Goal: Task Accomplishment & Management: Manage account settings

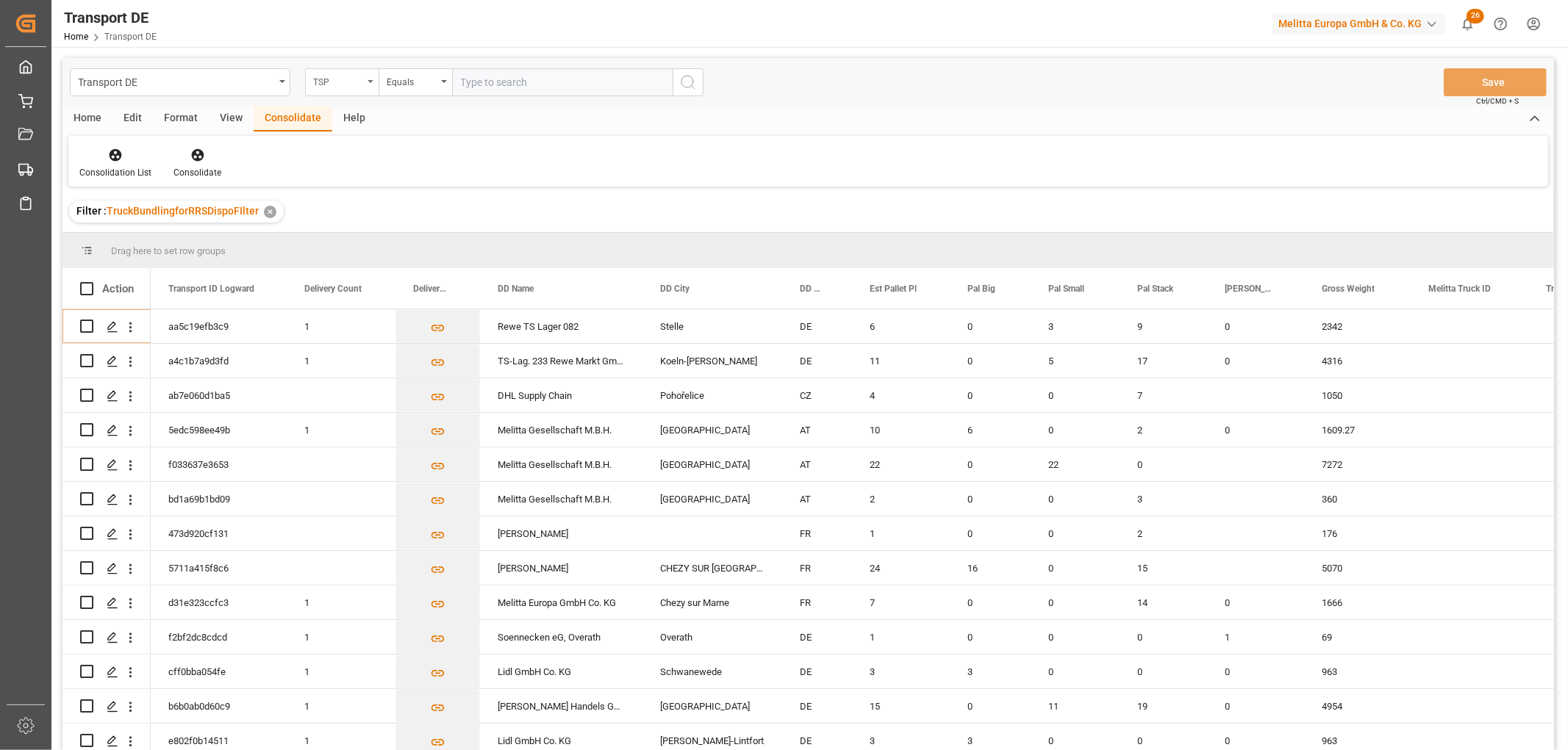
click at [325, 78] on div "TSP" at bounding box center [338, 80] width 50 height 16
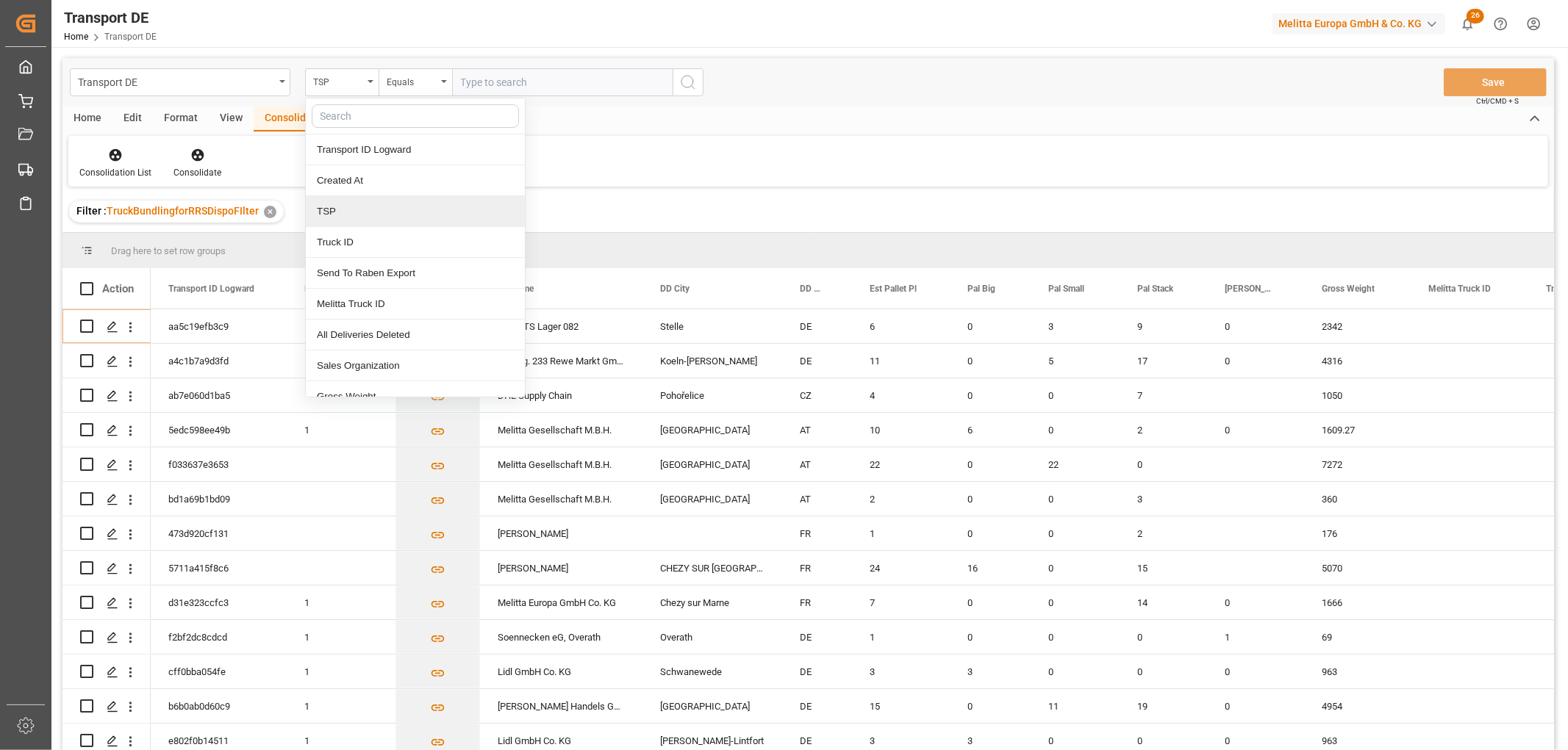
click at [340, 206] on div "TSP" at bounding box center [415, 212] width 219 height 31
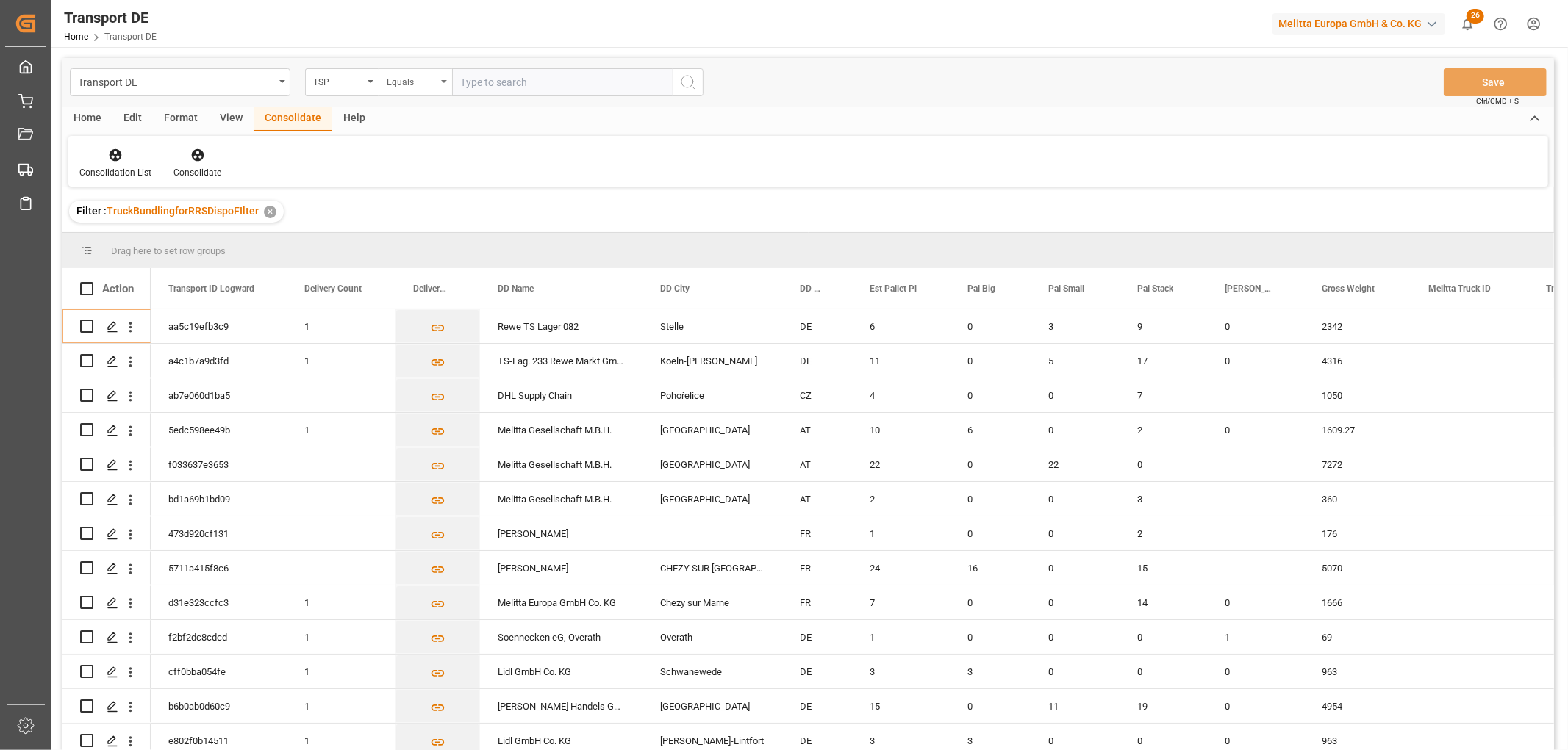
click at [410, 81] on div "Equals" at bounding box center [412, 80] width 50 height 16
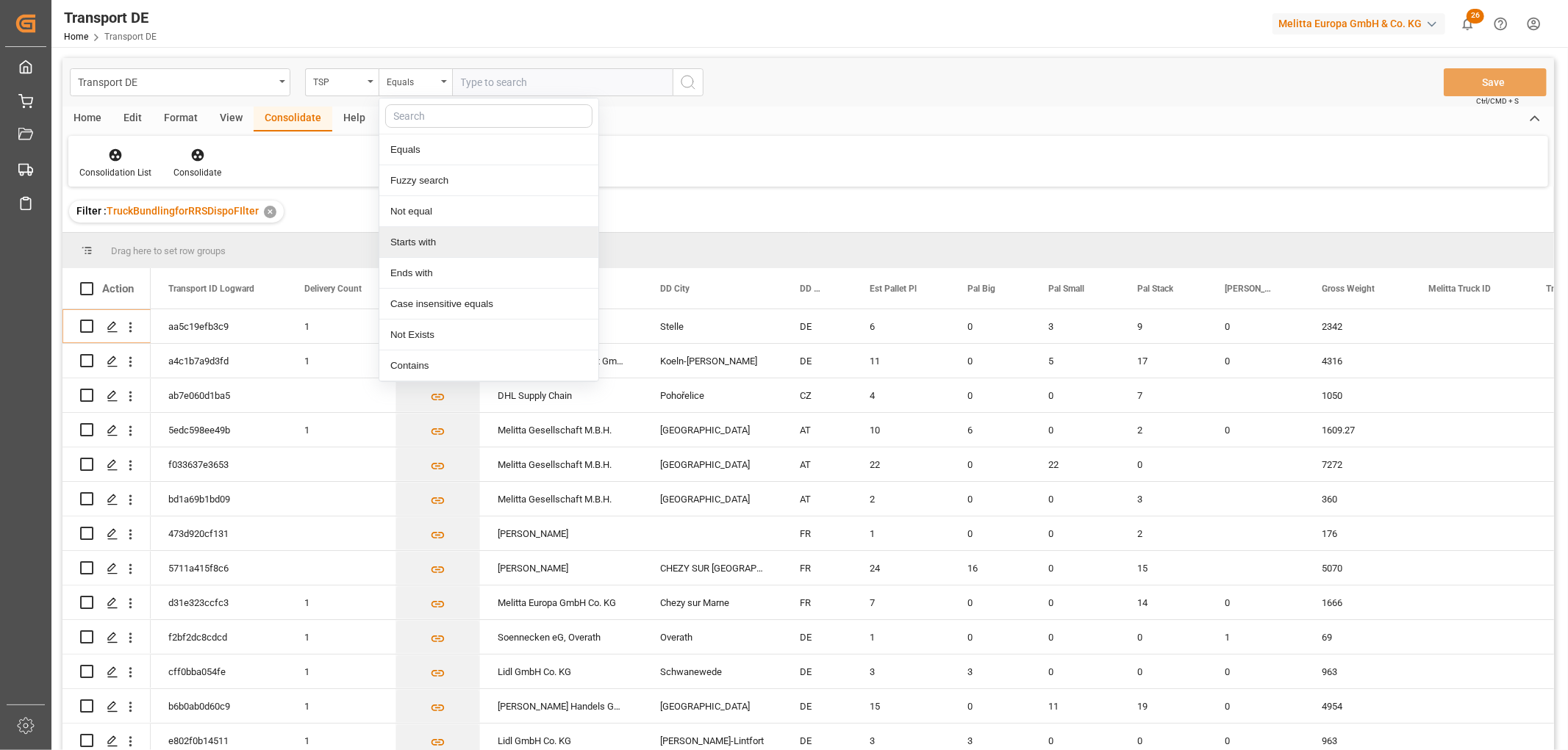
click at [421, 244] on div "Starts with" at bounding box center [488, 243] width 219 height 31
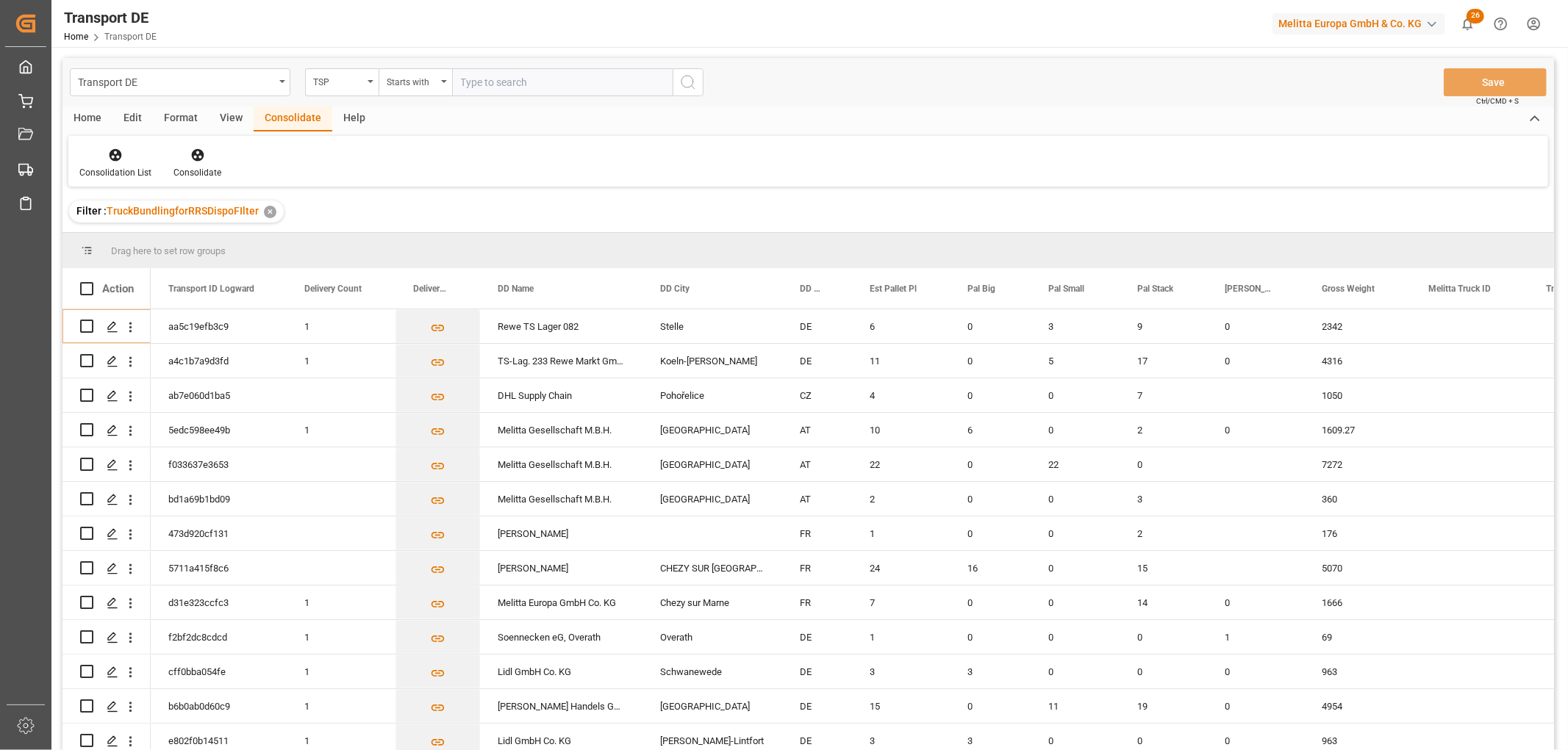
click at [488, 77] on input "text" at bounding box center [562, 82] width 220 height 28
type input "LIT DE"
click at [685, 84] on icon "search button" at bounding box center [688, 82] width 17 height 17
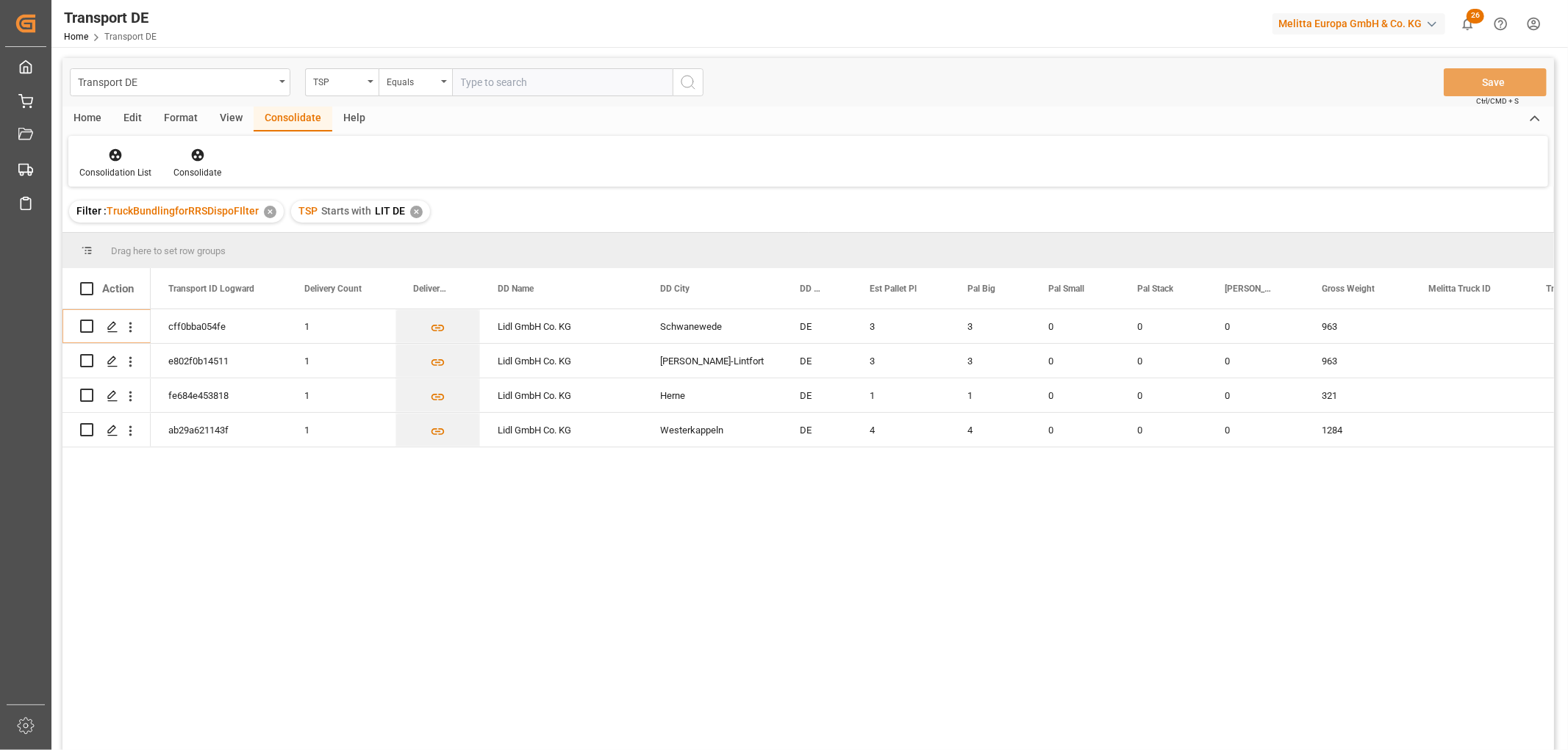
click at [410, 214] on div "✕" at bounding box center [416, 212] width 12 height 12
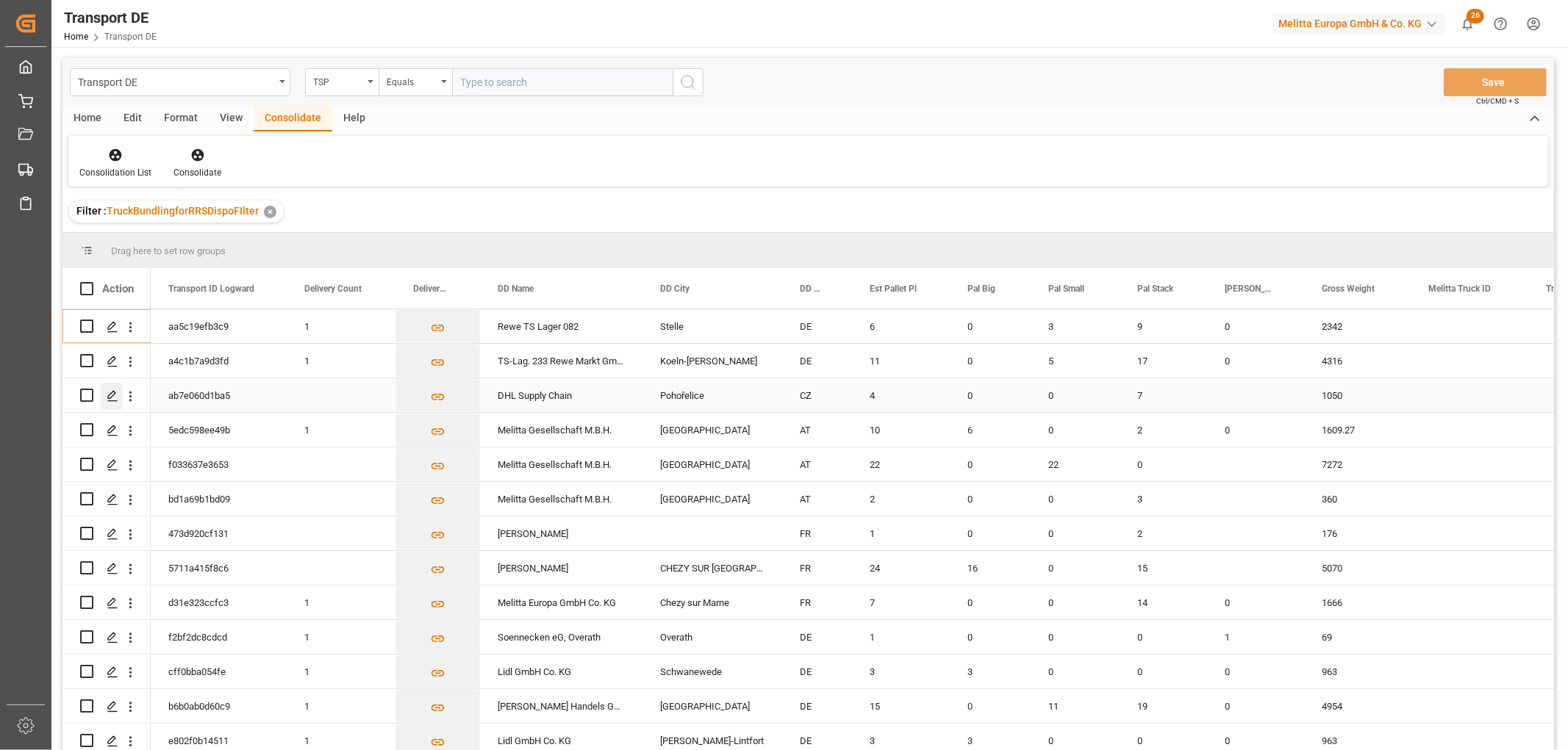
click at [110, 395] on icon "Press SPACE to select this row." at bounding box center [113, 396] width 12 height 12
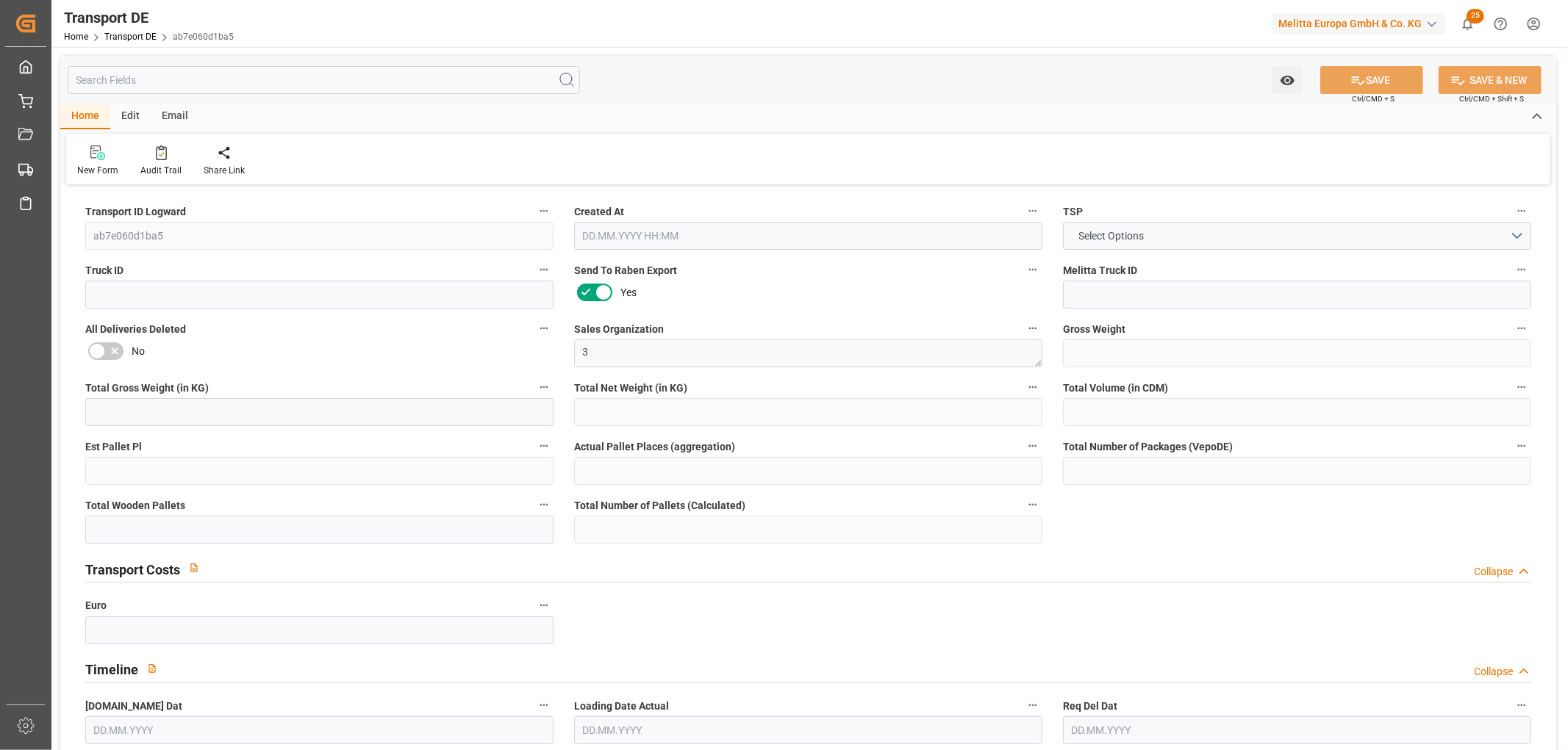
type input "1050"
type input "854.784"
type input "588.672"
type input "5765.76"
type input "4"
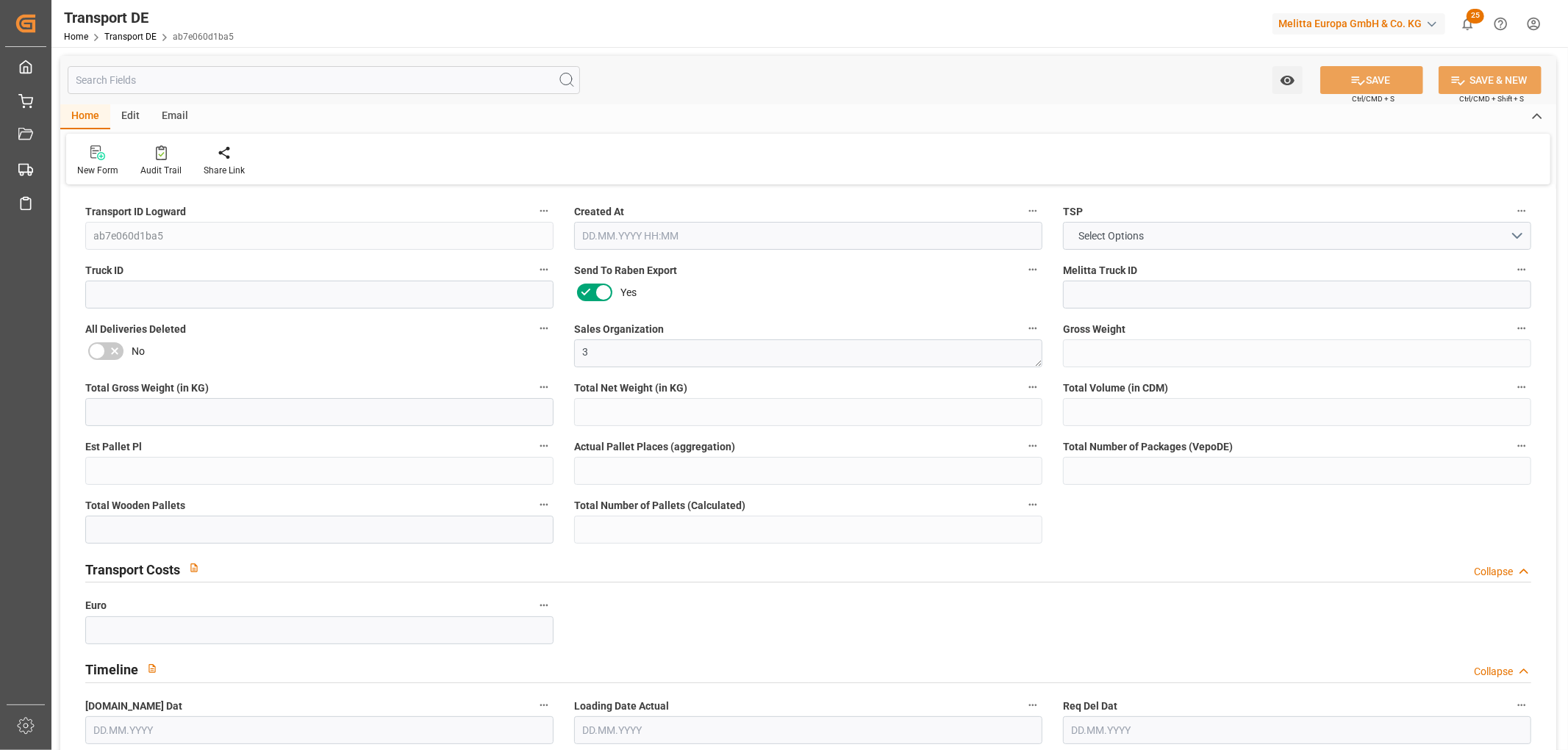
type input "0"
type input "7"
type input "0"
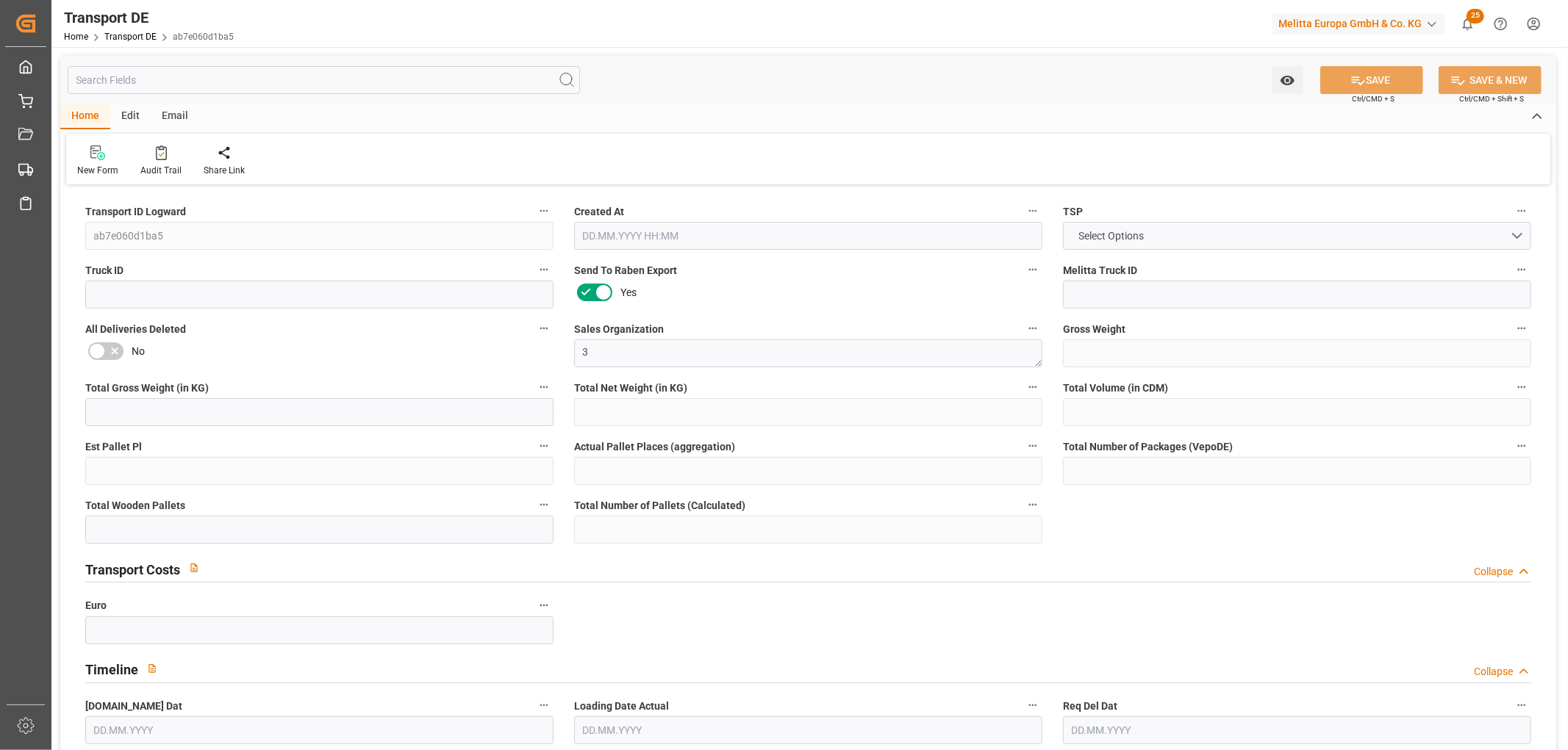
type input "69"
type input "0"
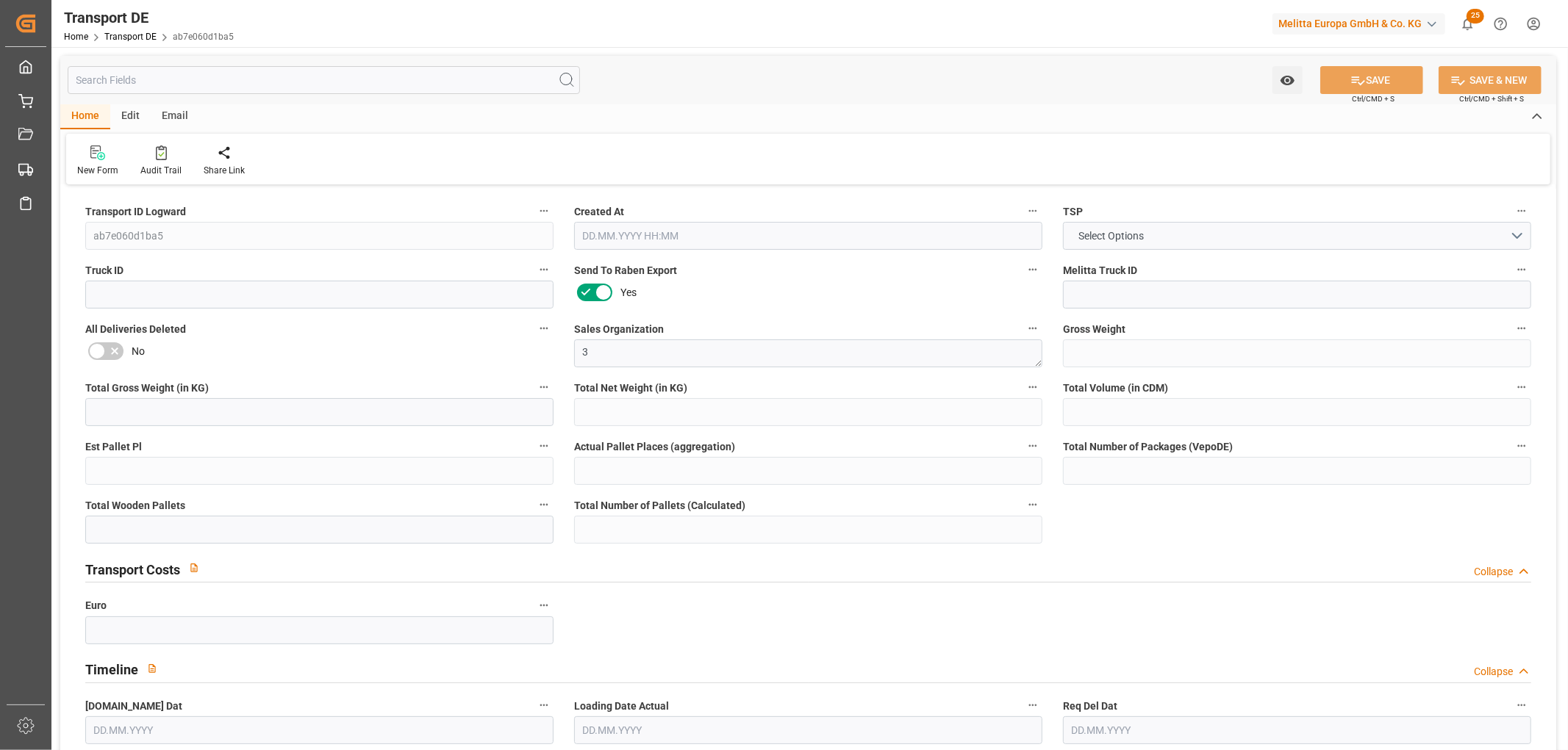
type input "0"
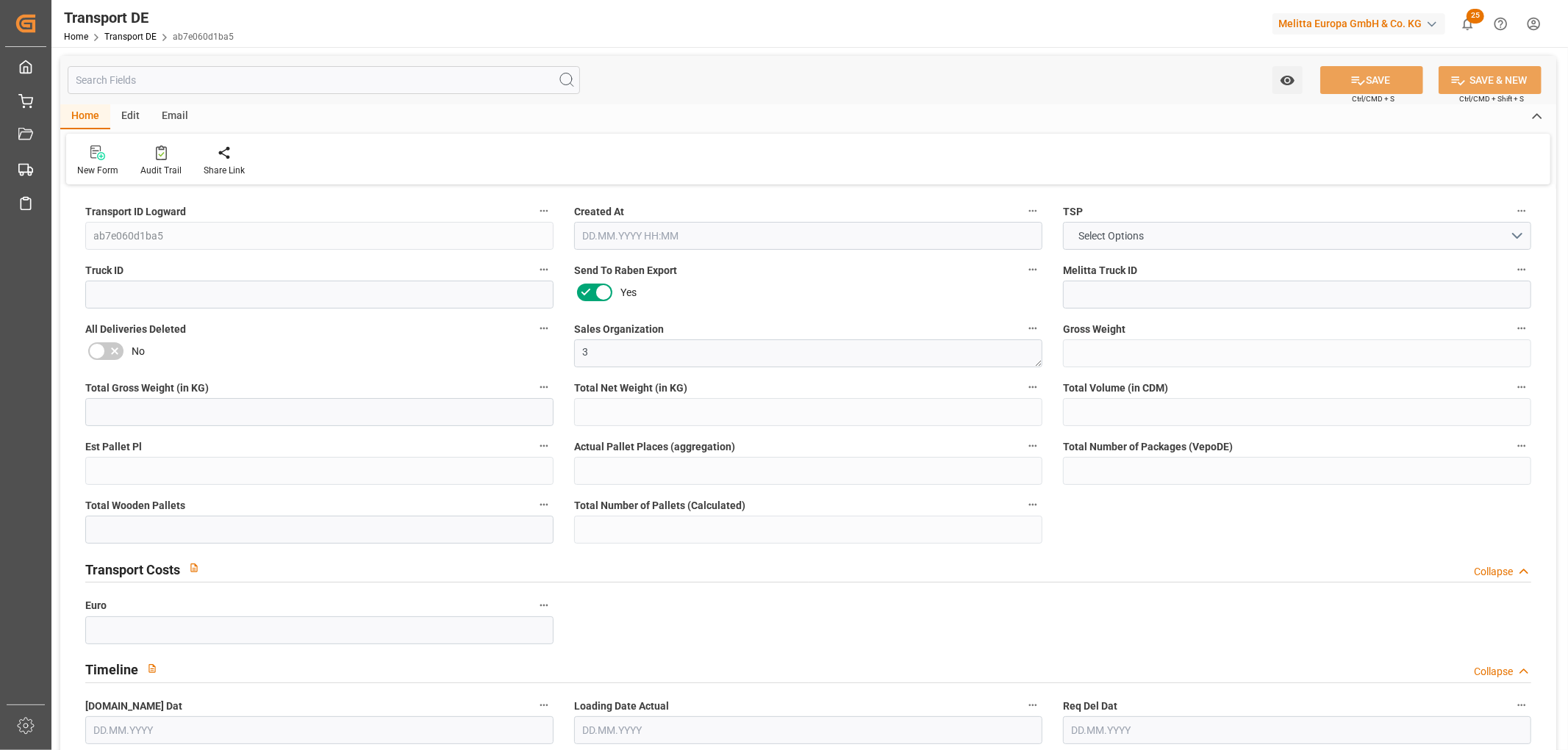
type input "0"
type input "7"
type input "0"
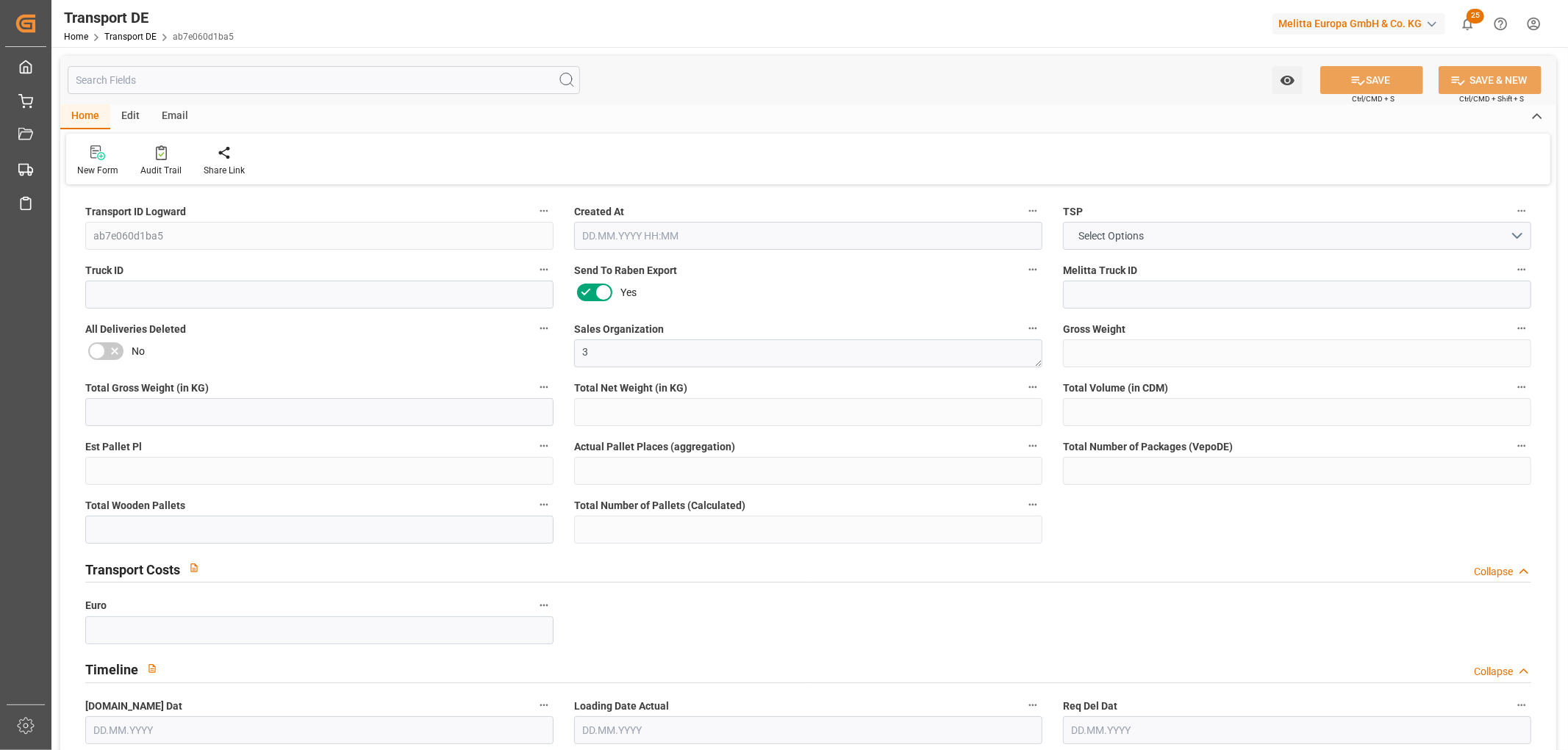
type input "0"
type input "[DATE] 08:27"
type input "[DATE]"
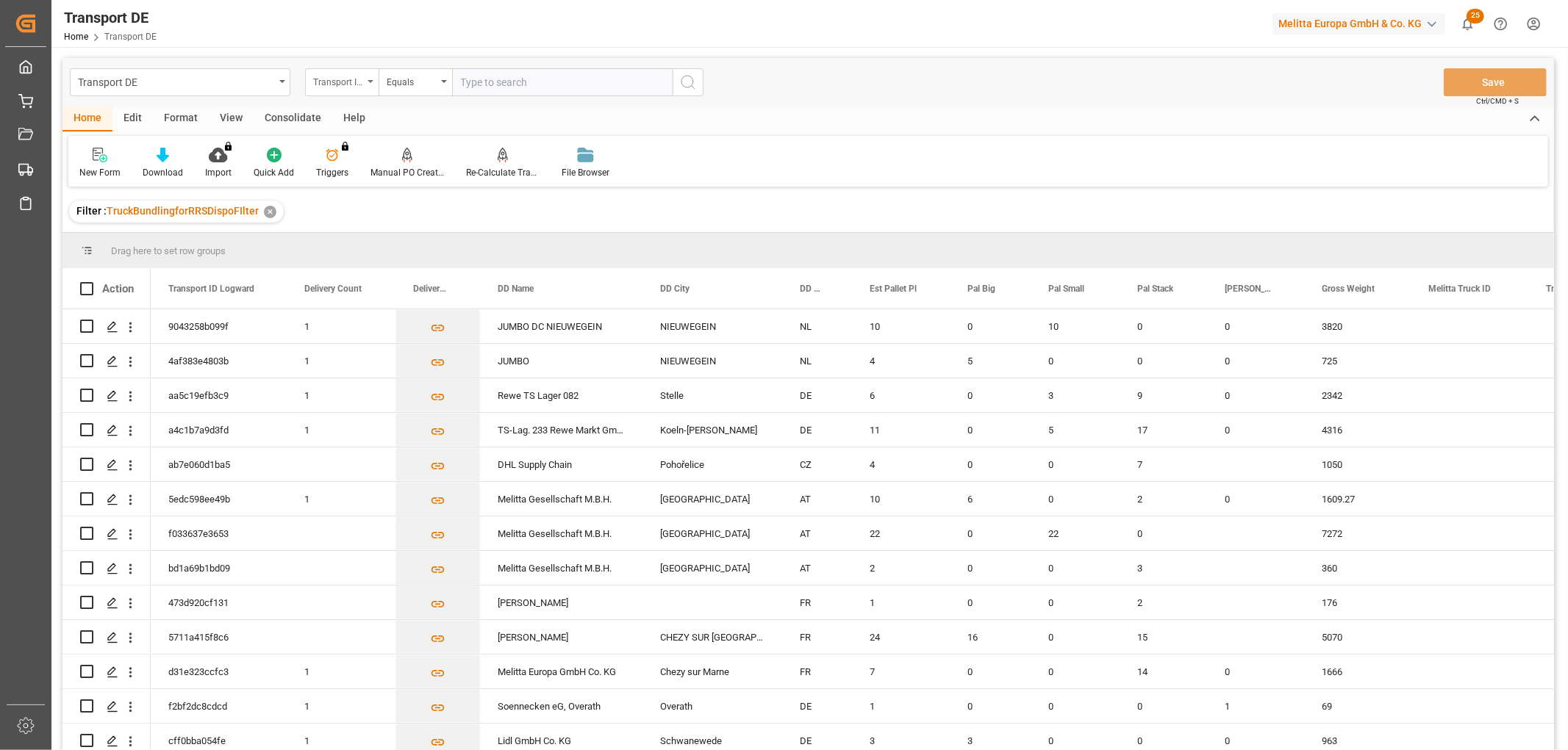
click at [341, 82] on div "Transport ID Logward" at bounding box center [338, 80] width 50 height 16
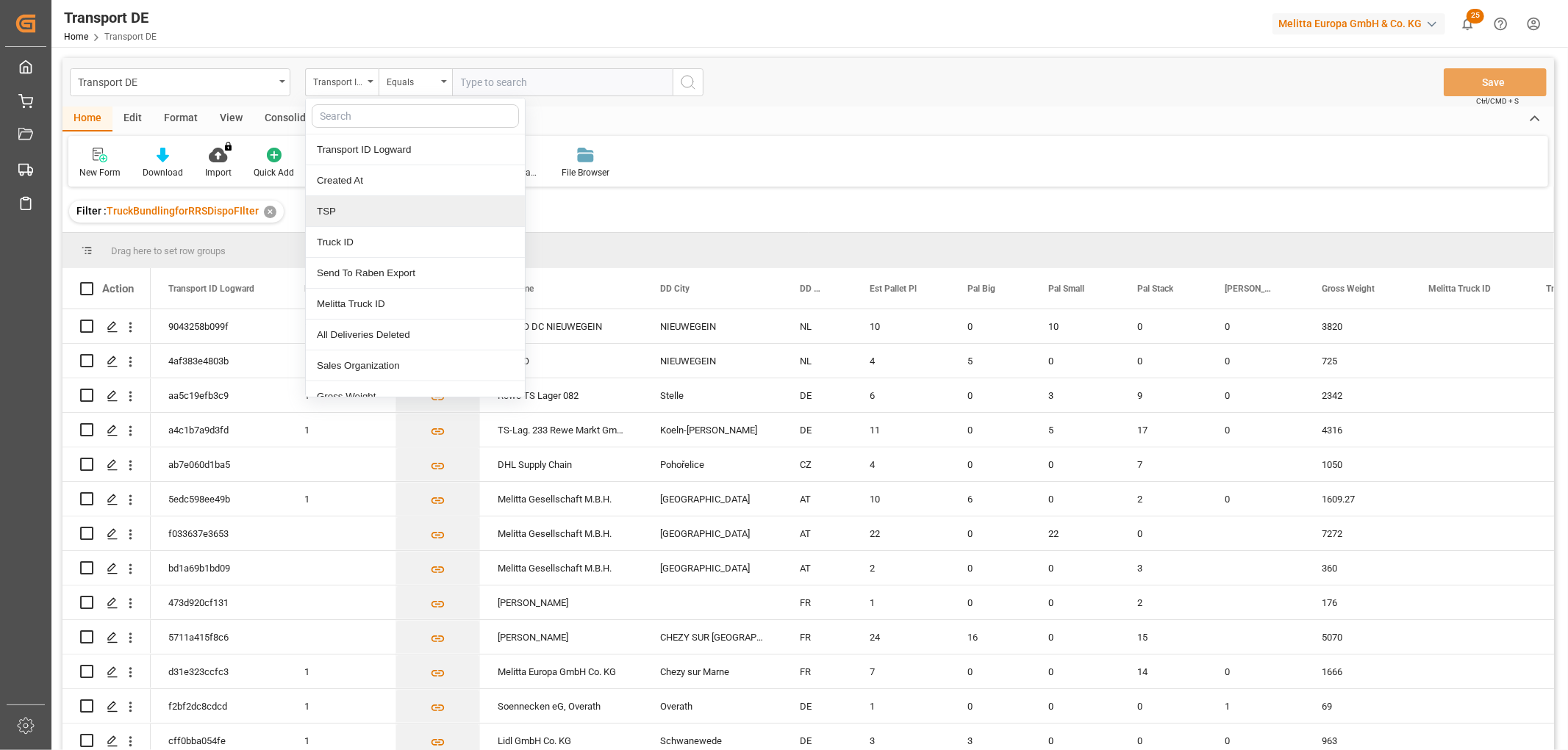
click at [348, 213] on div "TSP" at bounding box center [415, 212] width 219 height 31
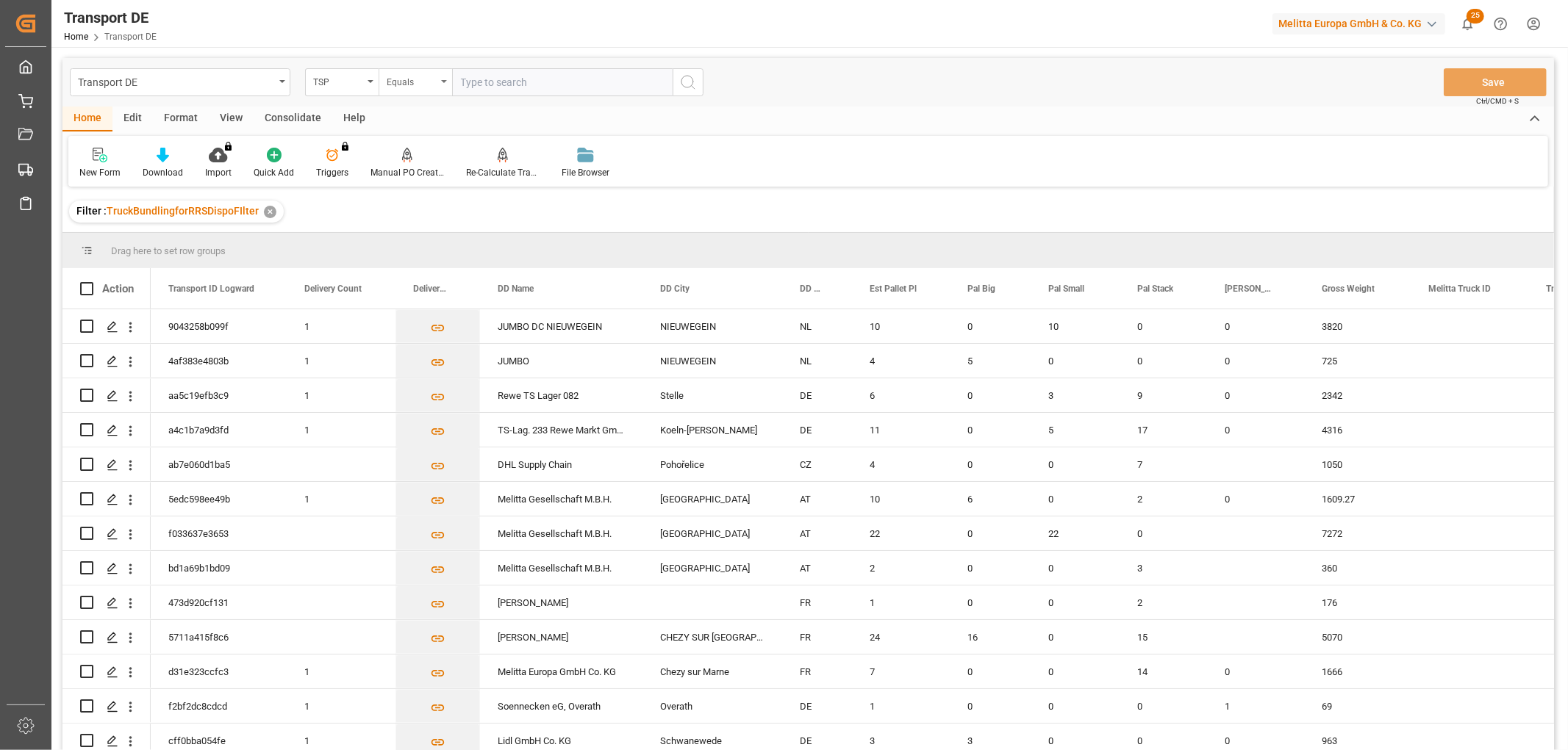
click at [400, 76] on div "Equals" at bounding box center [412, 80] width 50 height 16
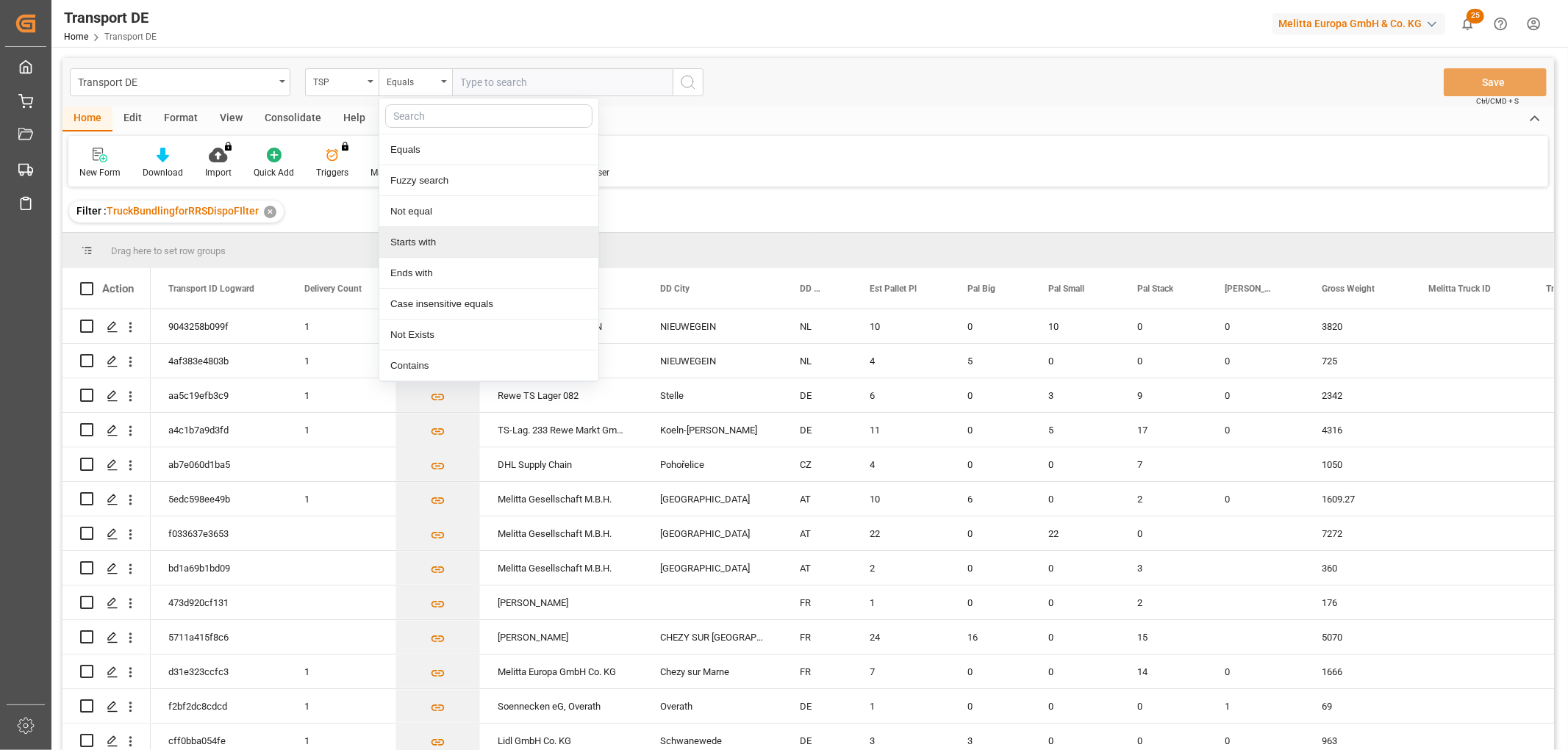
click at [412, 244] on div "Starts with" at bounding box center [488, 243] width 219 height 31
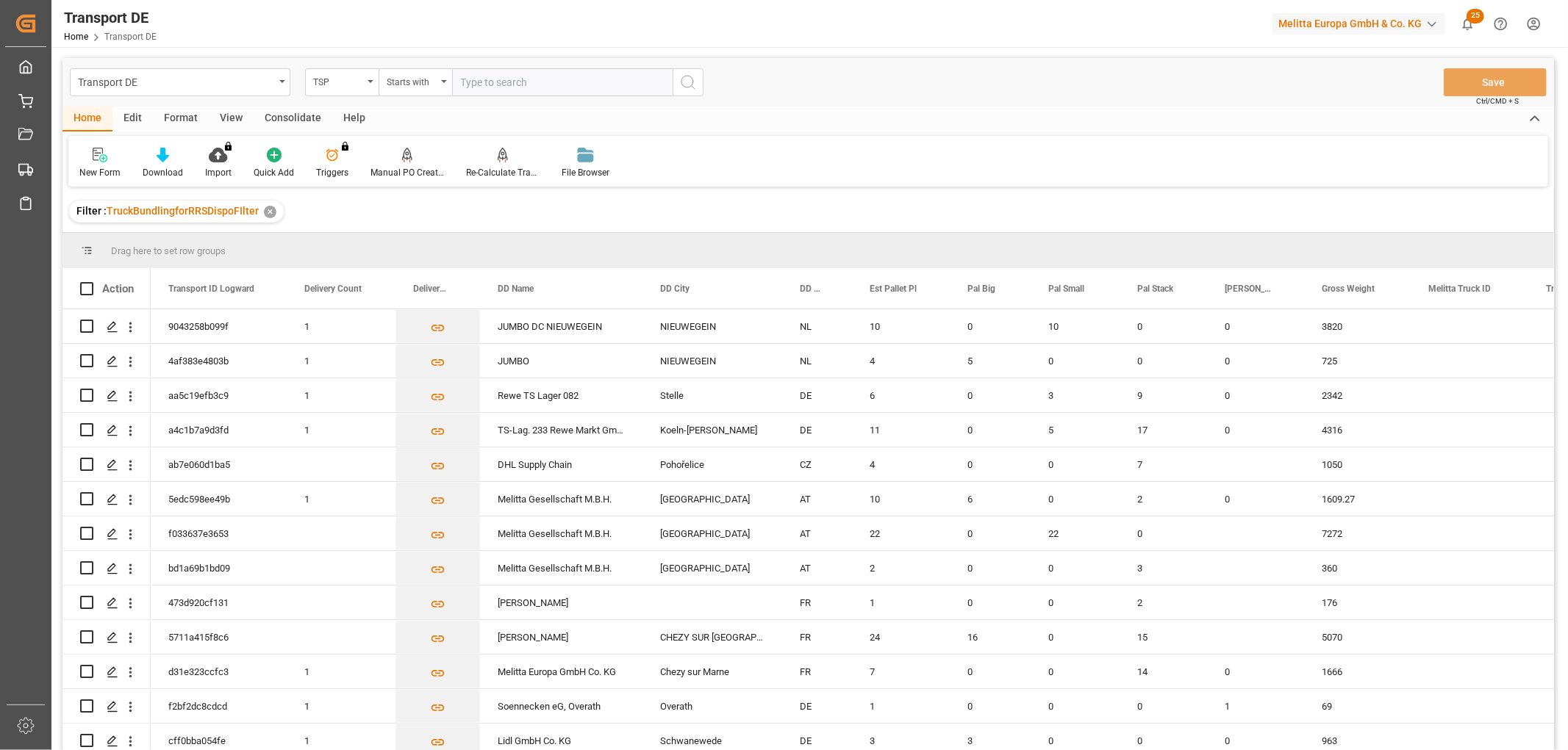
click at [481, 79] on input "text" at bounding box center [562, 82] width 220 height 28
type input "LIT DE"
click at [688, 75] on icon "search button" at bounding box center [688, 82] width 17 height 17
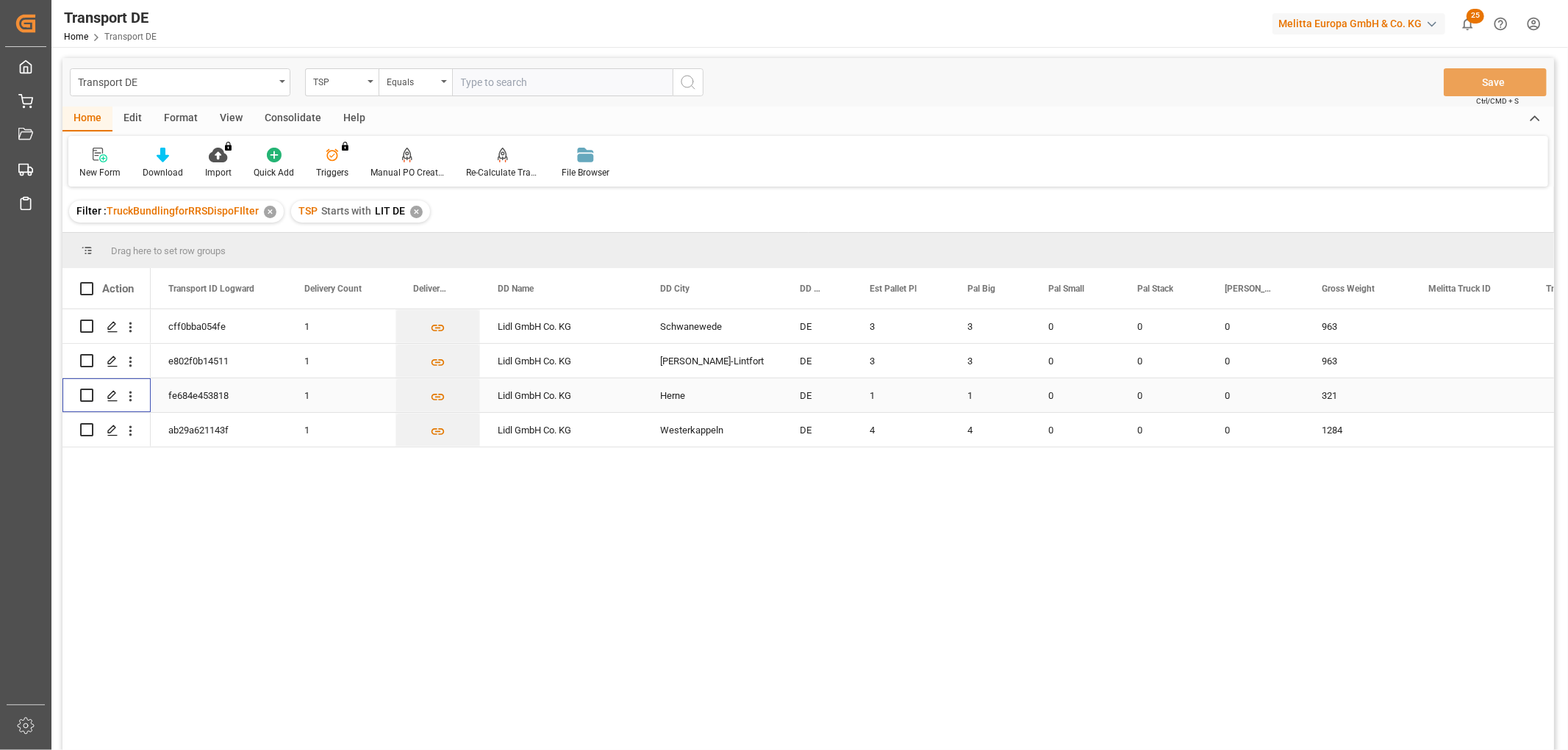
click at [89, 395] on input "Press Space to toggle row selection (unchecked)" at bounding box center [86, 395] width 13 height 13
checkbox input "true"
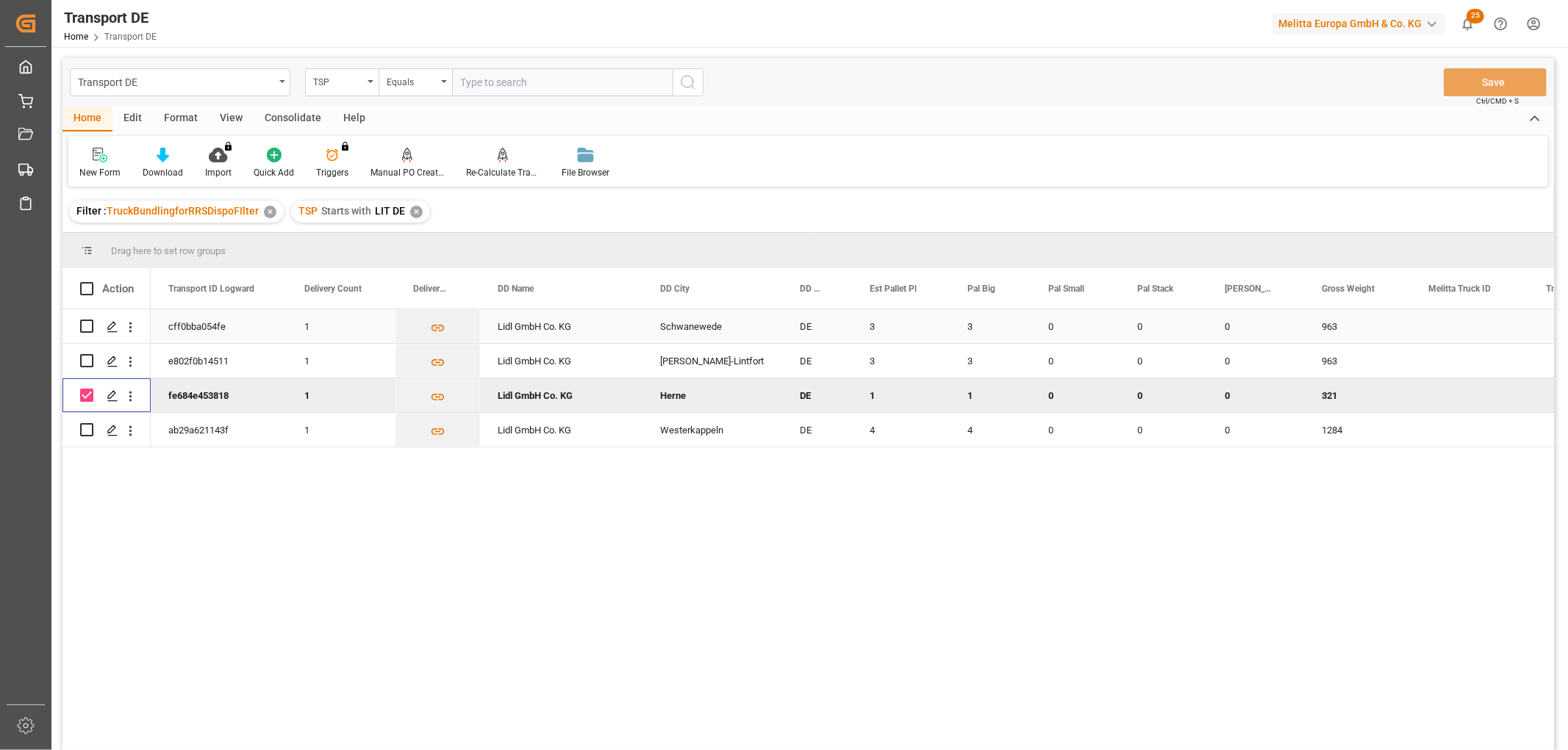
click at [89, 326] on input "Press Space to toggle row selection (unchecked)" at bounding box center [86, 326] width 13 height 13
checkbox input "true"
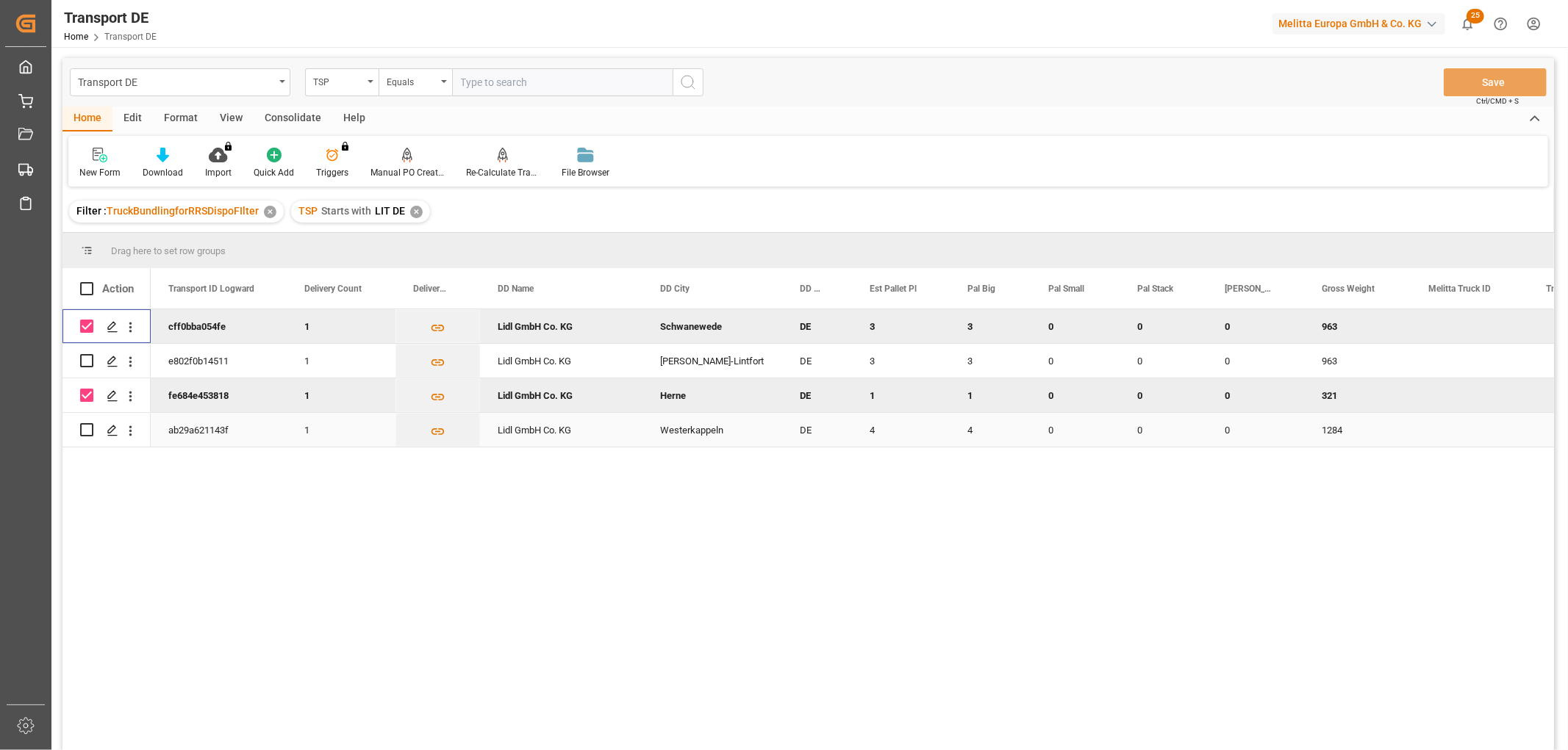
click at [86, 425] on input "Press Space to toggle row selection (unchecked)" at bounding box center [86, 429] width 13 height 13
checkbox input "true"
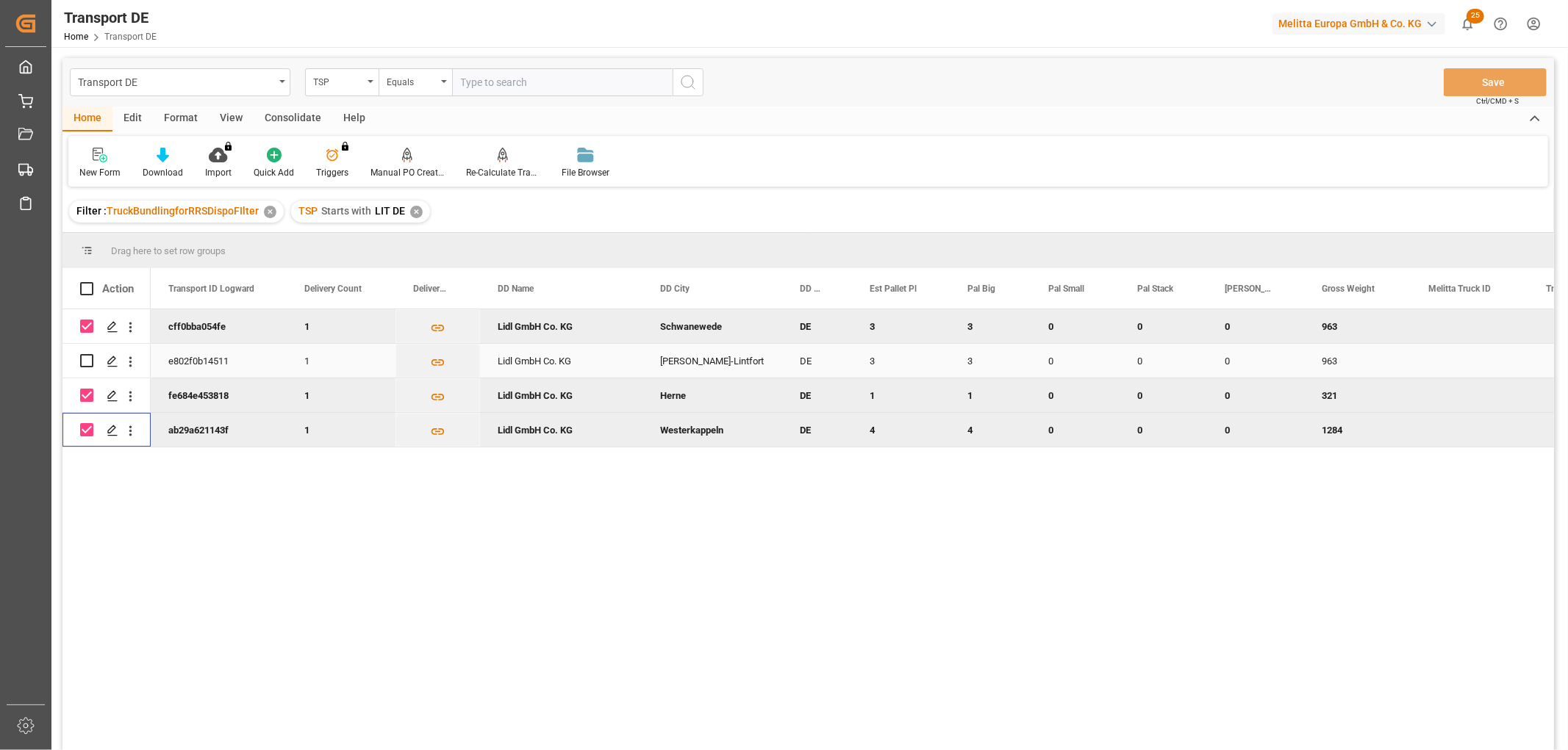
click at [82, 362] on input "Press Space to toggle row selection (unchecked)" at bounding box center [86, 361] width 13 height 13
checkbox input "true"
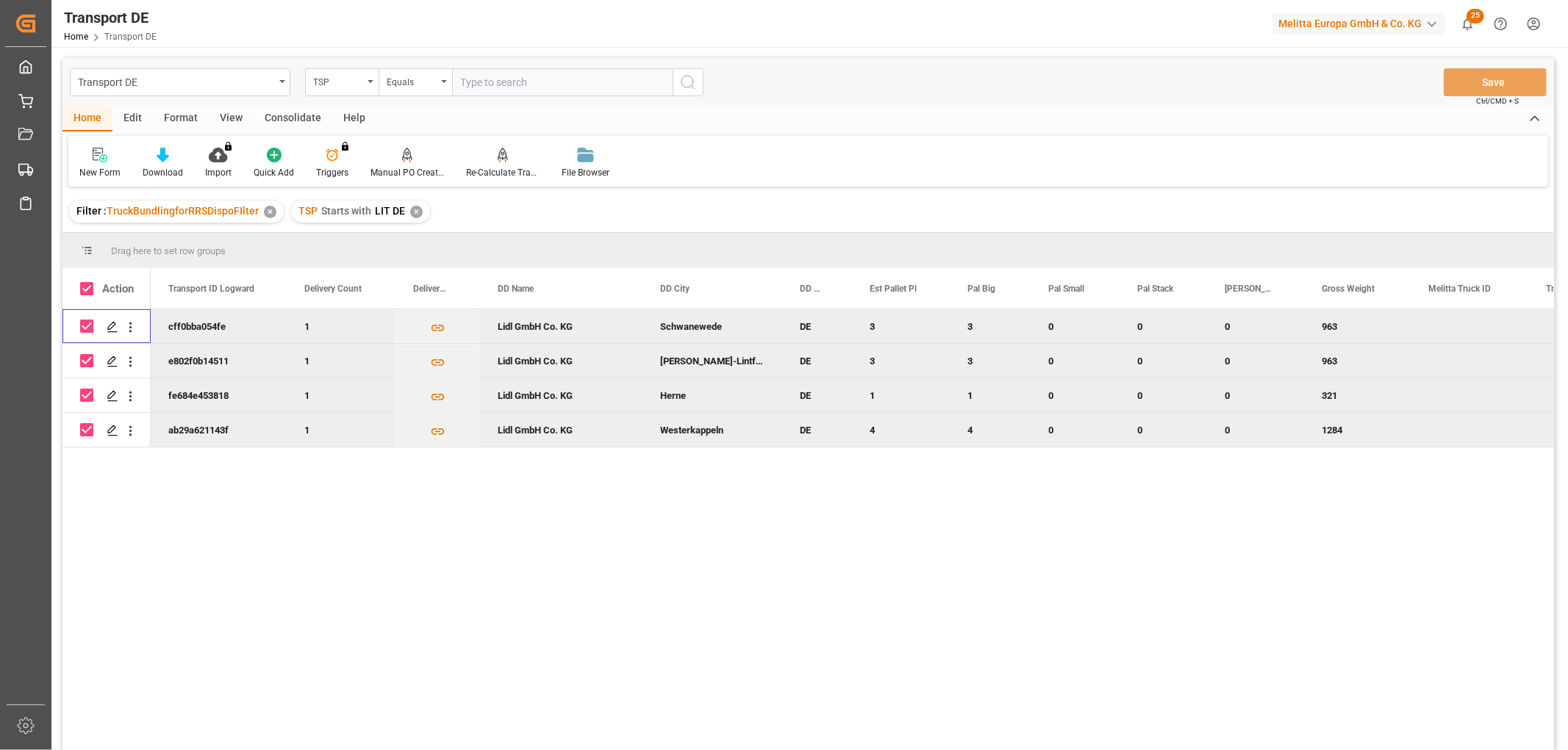
click at [89, 324] on input "Press Space to toggle row selection (checked)" at bounding box center [86, 326] width 13 height 13
checkbox input "false"
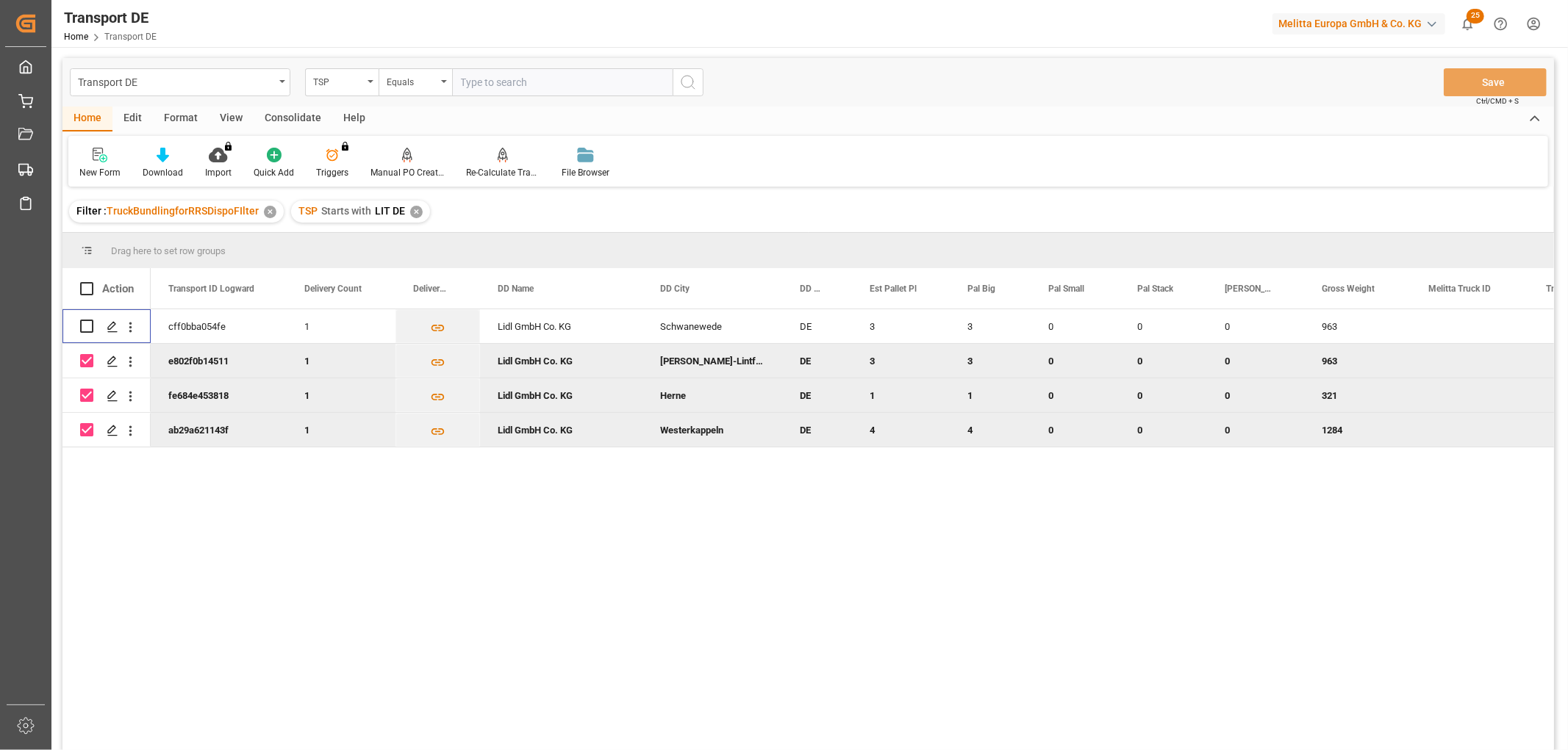
click at [88, 362] on input "Press Space to toggle row selection (checked)" at bounding box center [86, 361] width 13 height 13
checkbox input "false"
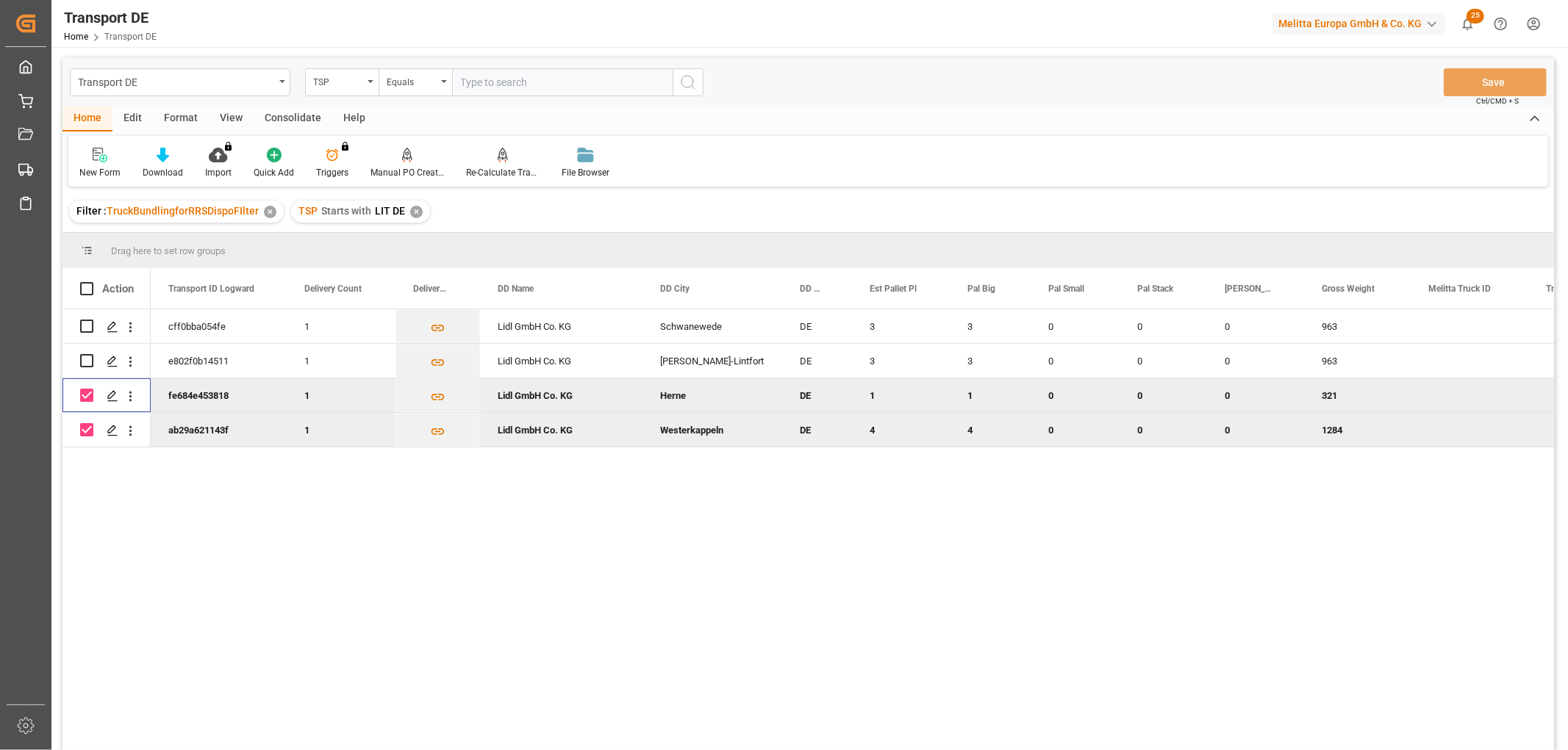
click at [86, 392] on input "Press Space to toggle row selection (checked)" at bounding box center [86, 395] width 13 height 13
checkbox input "false"
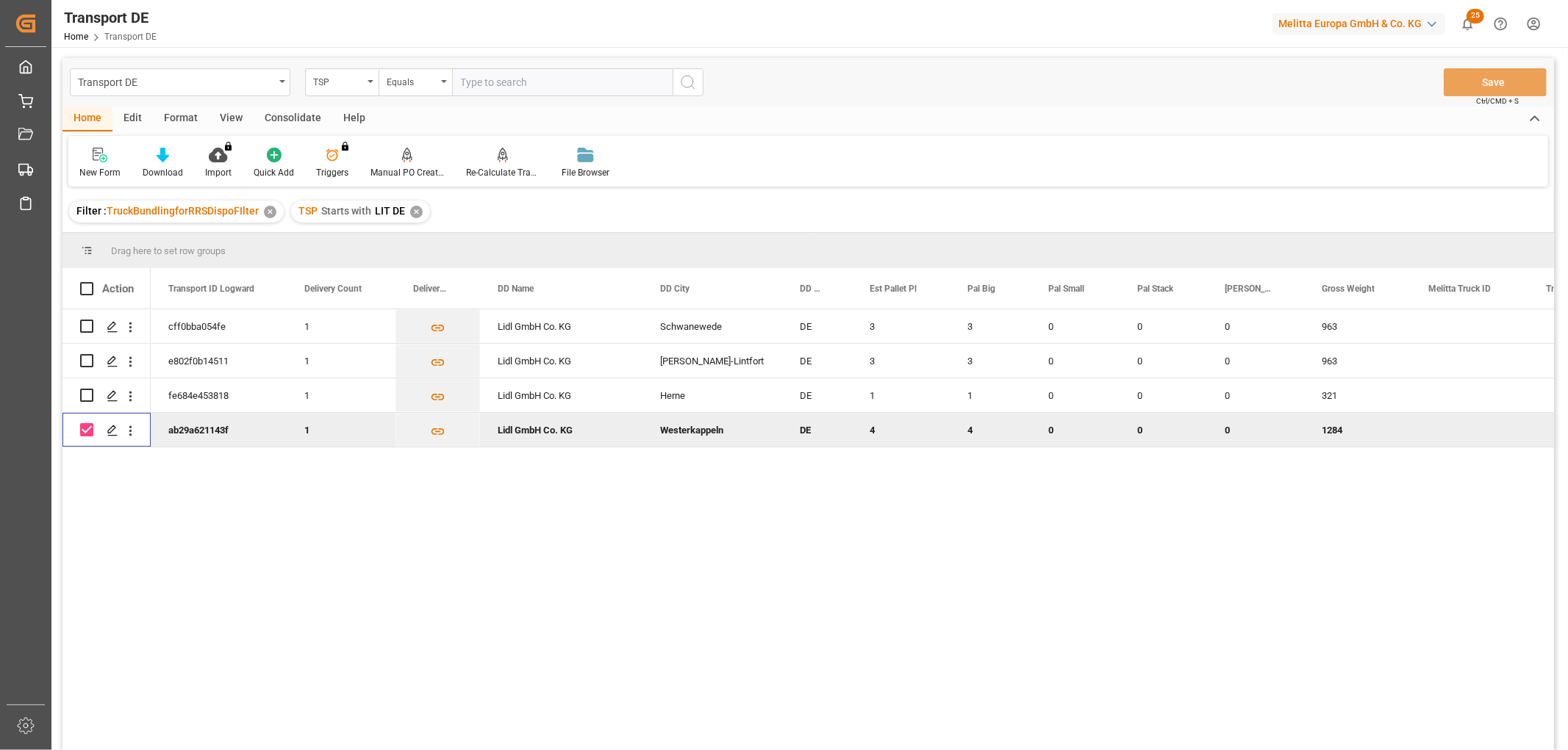
click at [86, 432] on input "Press Space to toggle row selection (checked)" at bounding box center [86, 429] width 13 height 13
checkbox input "false"
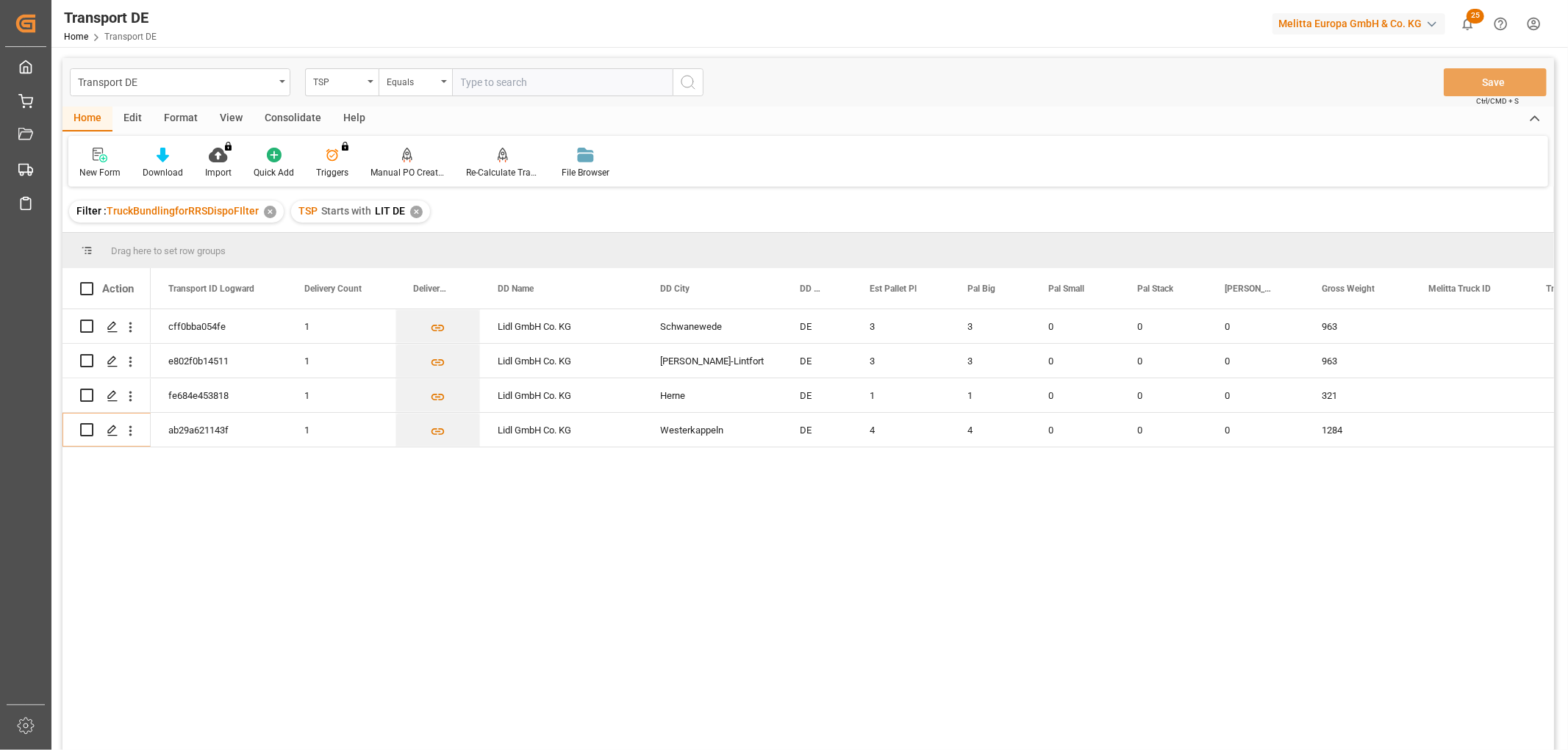
click at [278, 116] on div "Consolidate" at bounding box center [292, 119] width 79 height 25
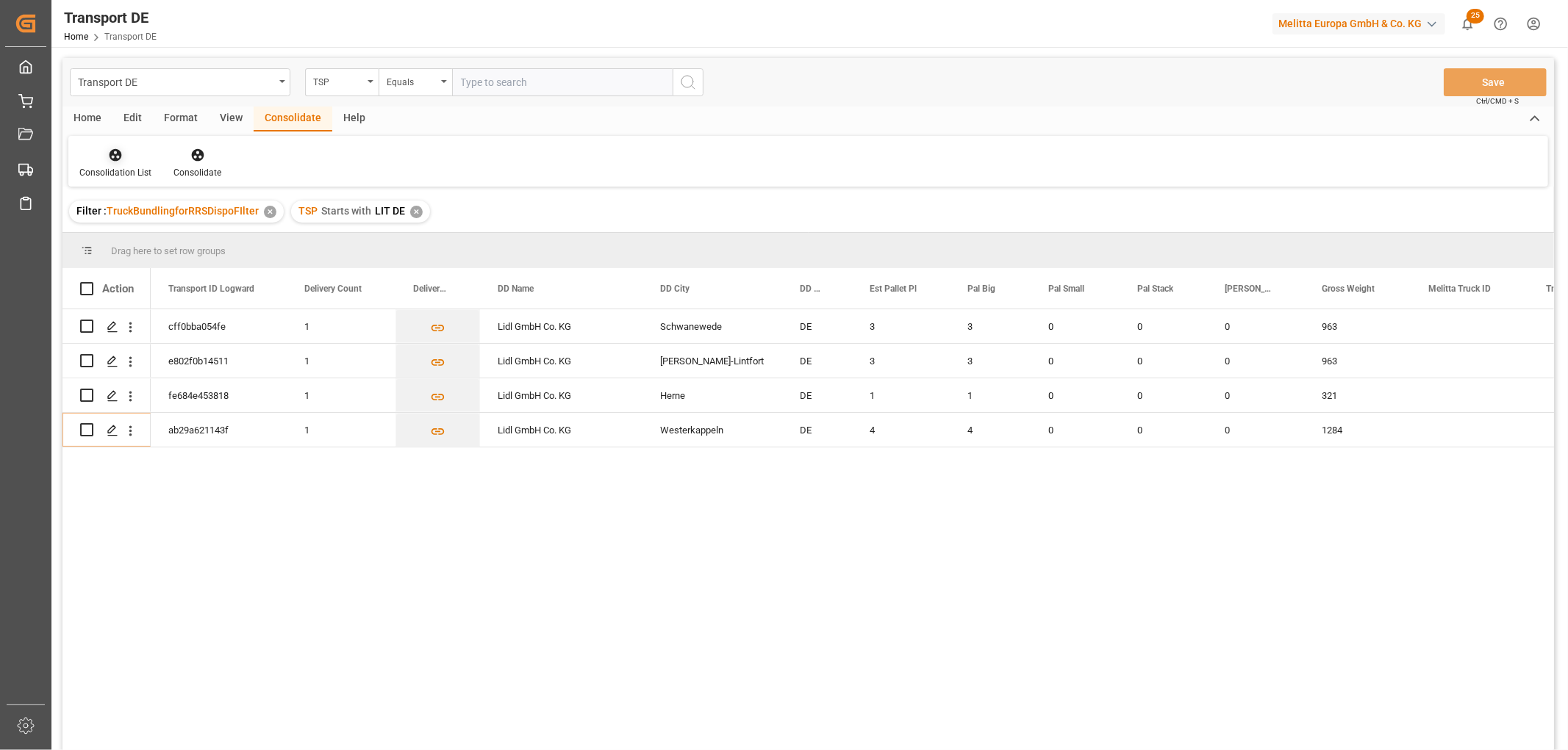
click at [108, 150] on icon at bounding box center [115, 154] width 15 height 15
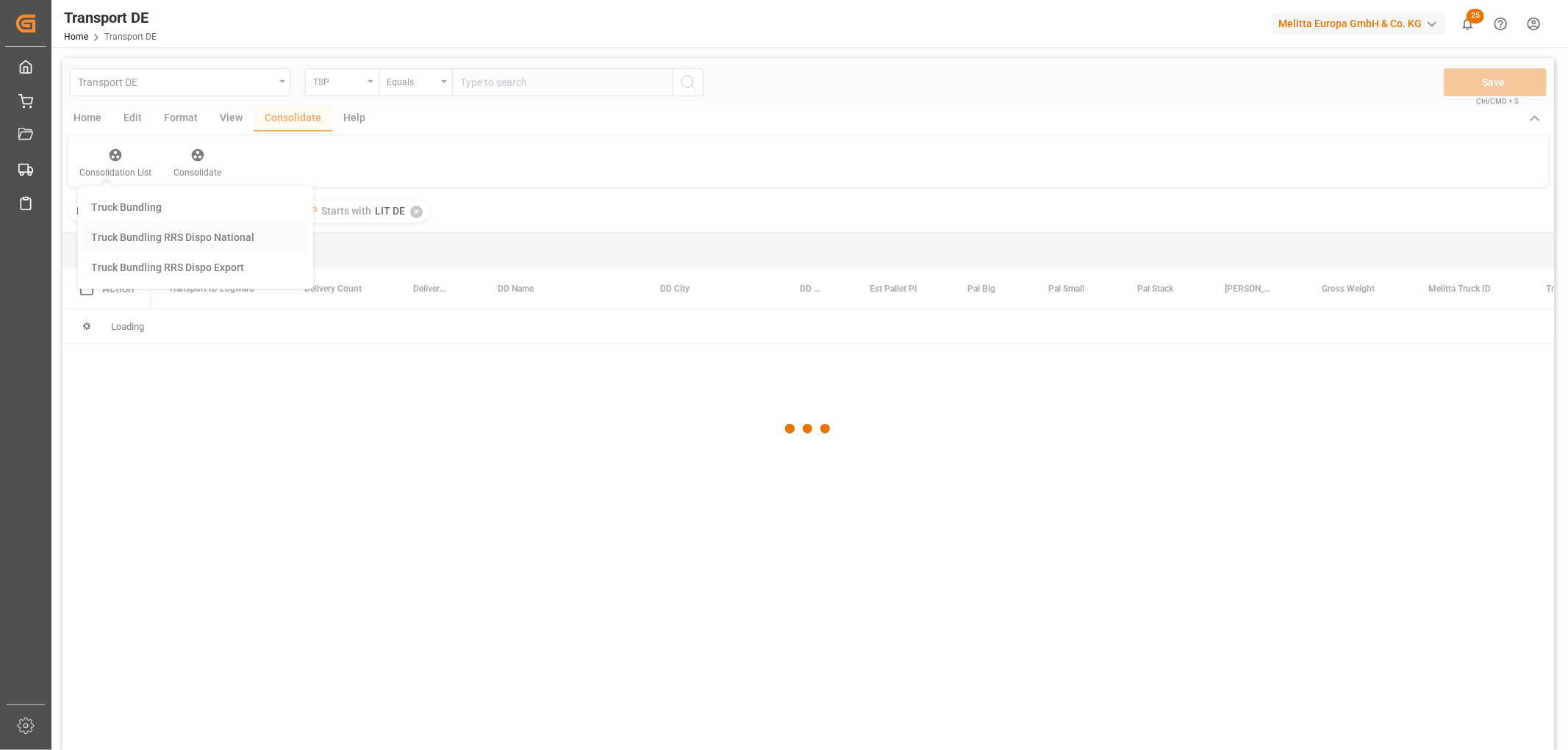
click at [121, 237] on div "Transport DE TSP Equals Save Ctrl/CMD + S Home Edit Format View Consolidate Hel…" at bounding box center [808, 423] width 1492 height 731
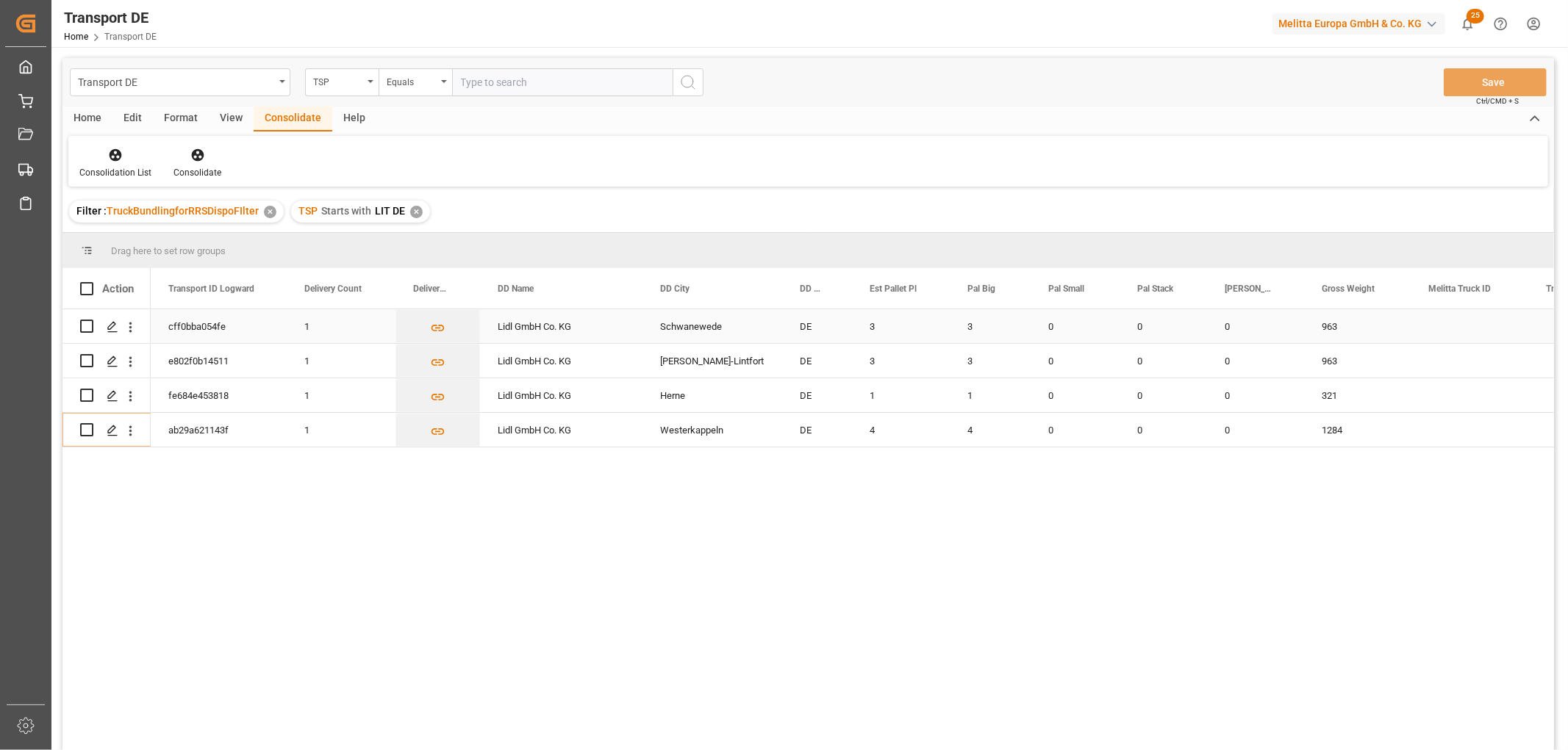
click at [84, 329] on input "Press Space to toggle row selection (unchecked)" at bounding box center [86, 326] width 13 height 13
checkbox input "true"
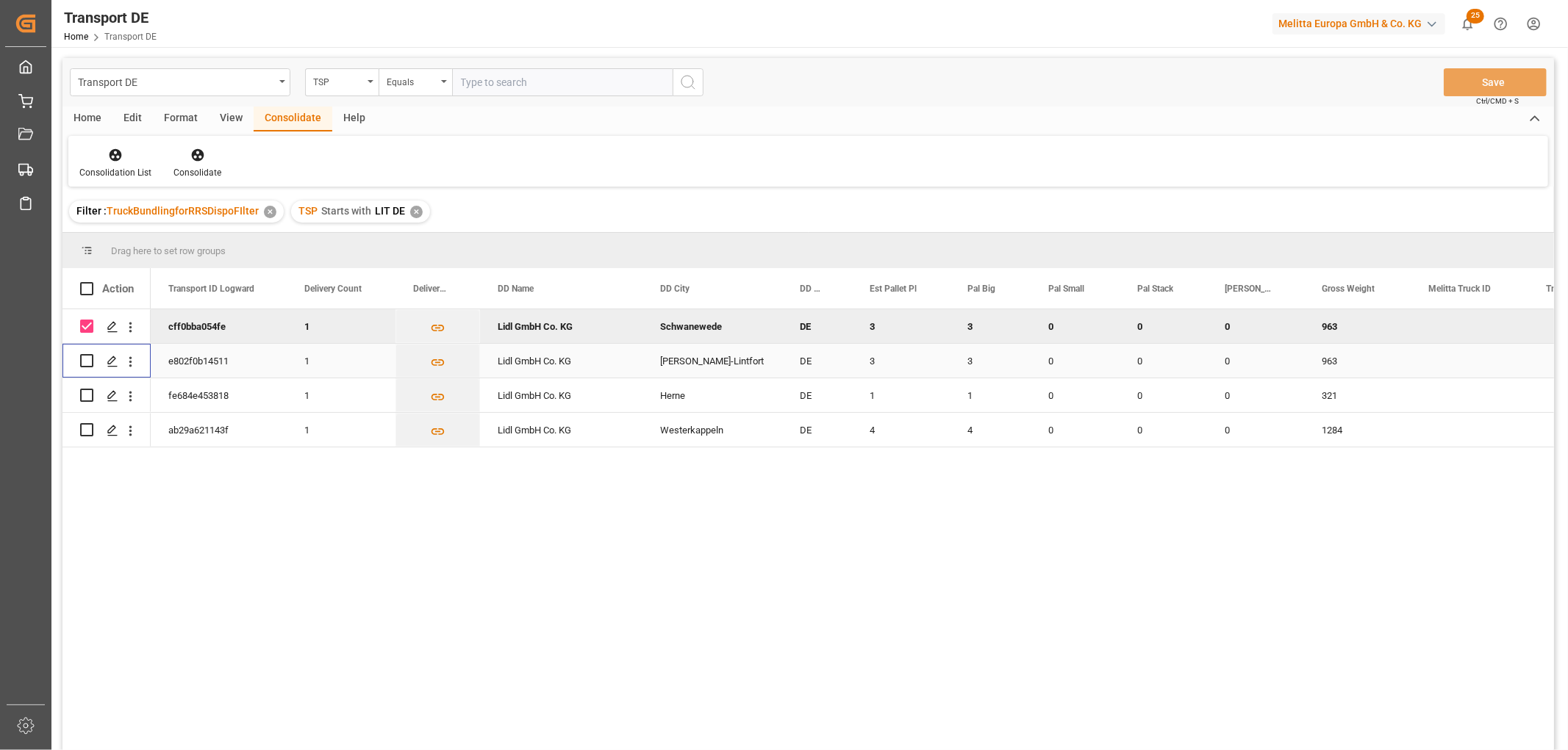
drag, startPoint x: 88, startPoint y: 357, endPoint x: 88, endPoint y: 374, distance: 17.0
click at [88, 366] on input "Press Space to toggle row selection (unchecked)" at bounding box center [86, 361] width 13 height 13
checkbox input "true"
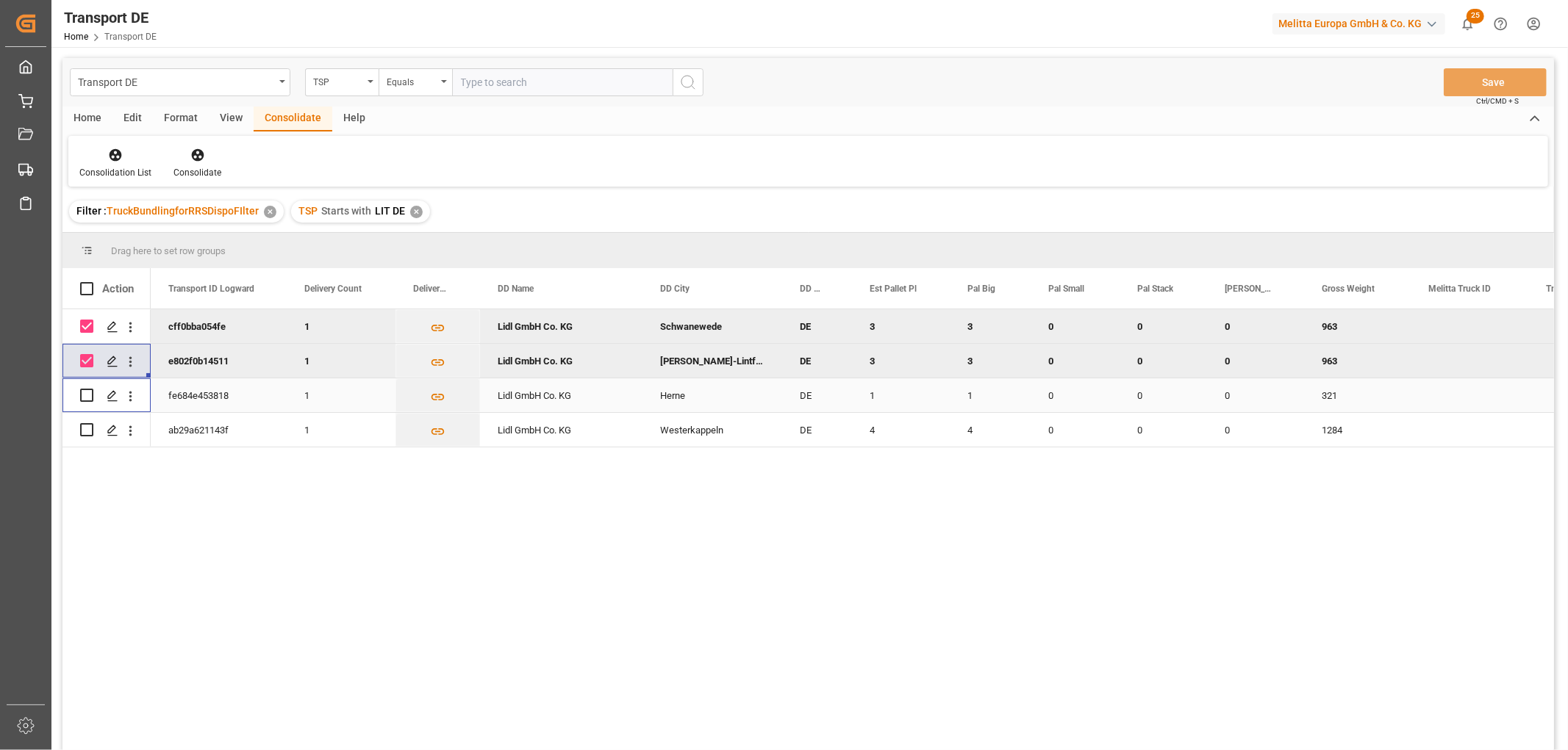
click at [84, 402] on div "Press SPACE to select this row." at bounding box center [86, 395] width 13 height 34
click at [83, 427] on input "Press Space to toggle row selection (unchecked)" at bounding box center [86, 429] width 13 height 13
checkbox input "true"
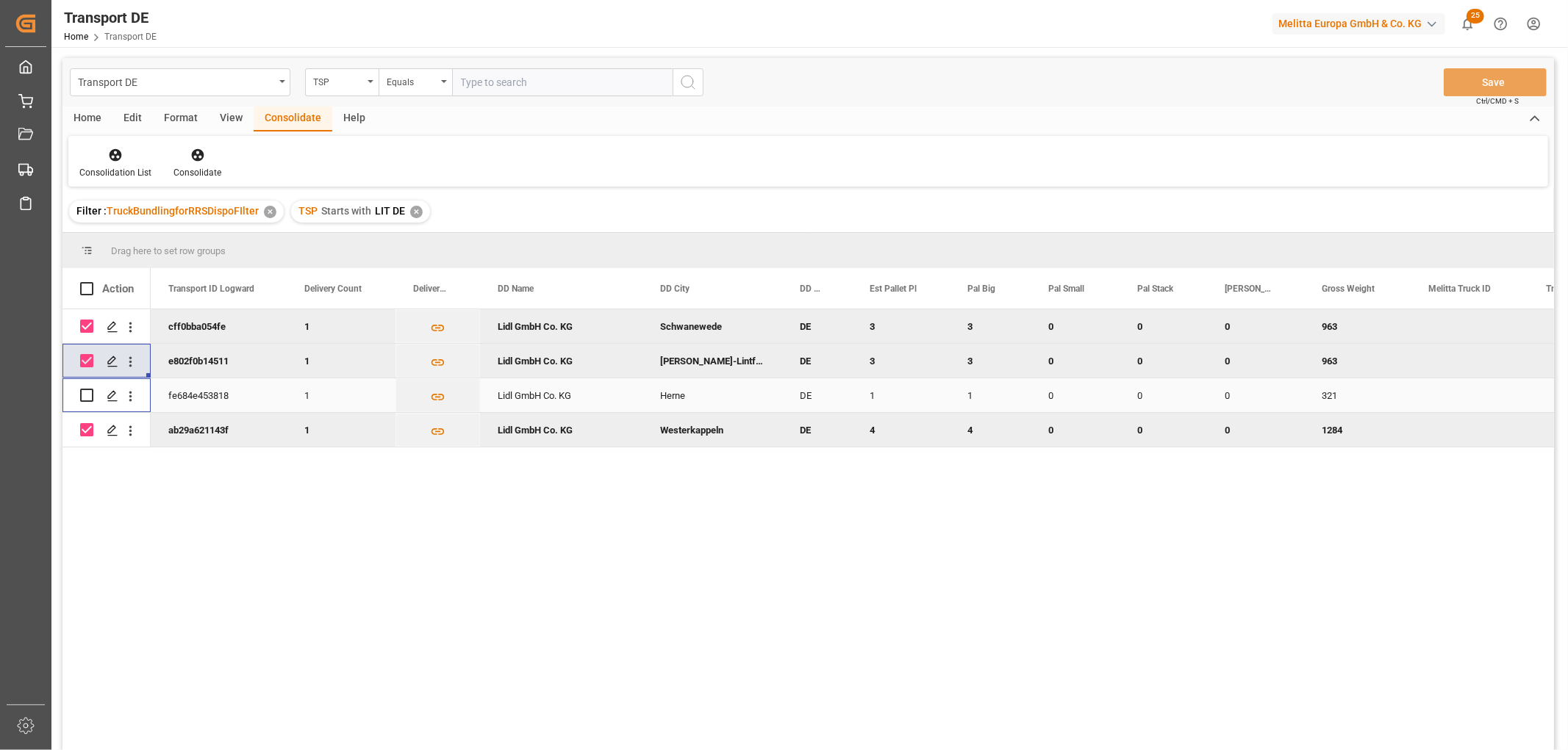
click at [83, 391] on input "Press Space to toggle row selection (unchecked)" at bounding box center [86, 395] width 13 height 13
checkbox input "true"
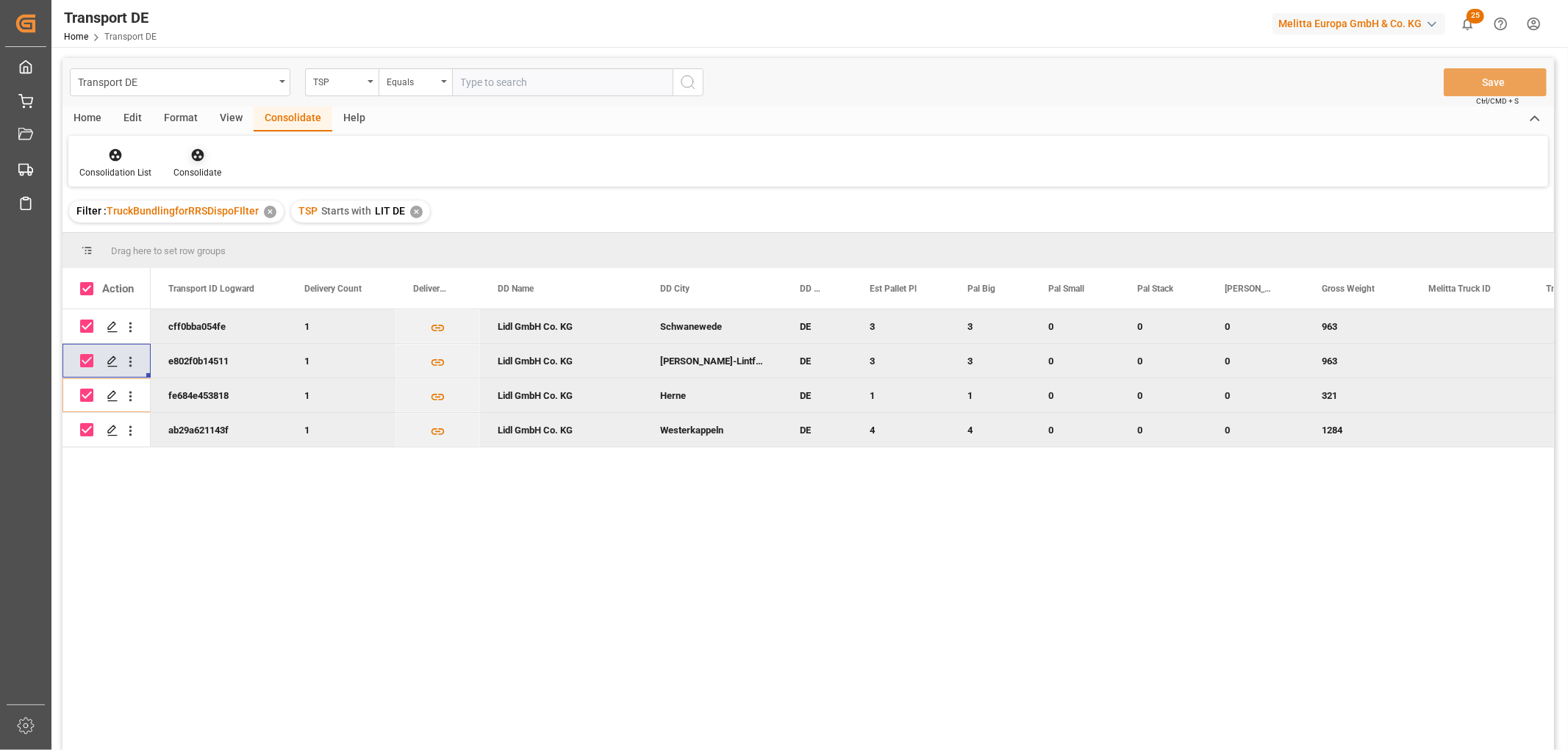
click at [193, 154] on icon at bounding box center [197, 155] width 12 height 12
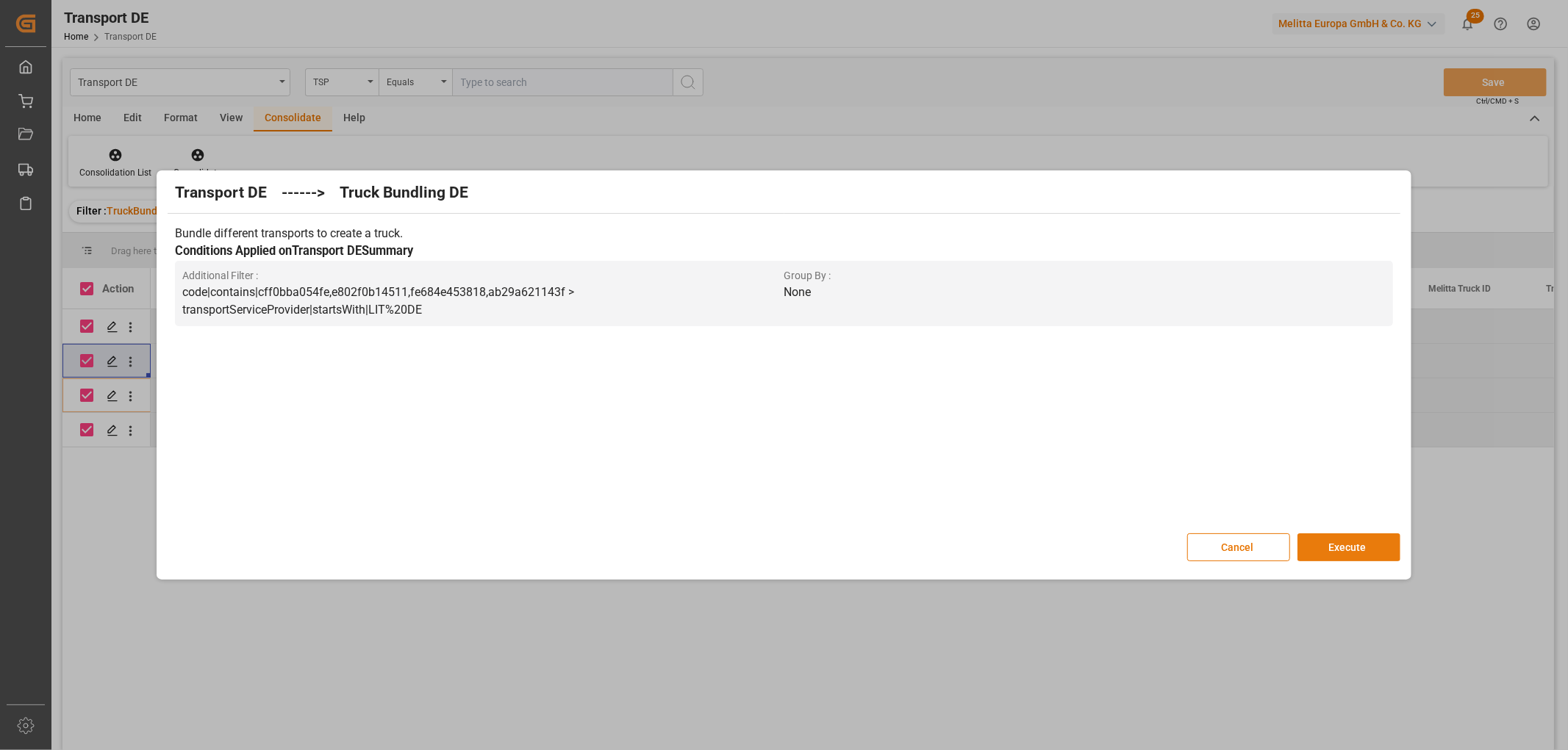
click at [1372, 545] on button "Execute" at bounding box center [1349, 547] width 103 height 28
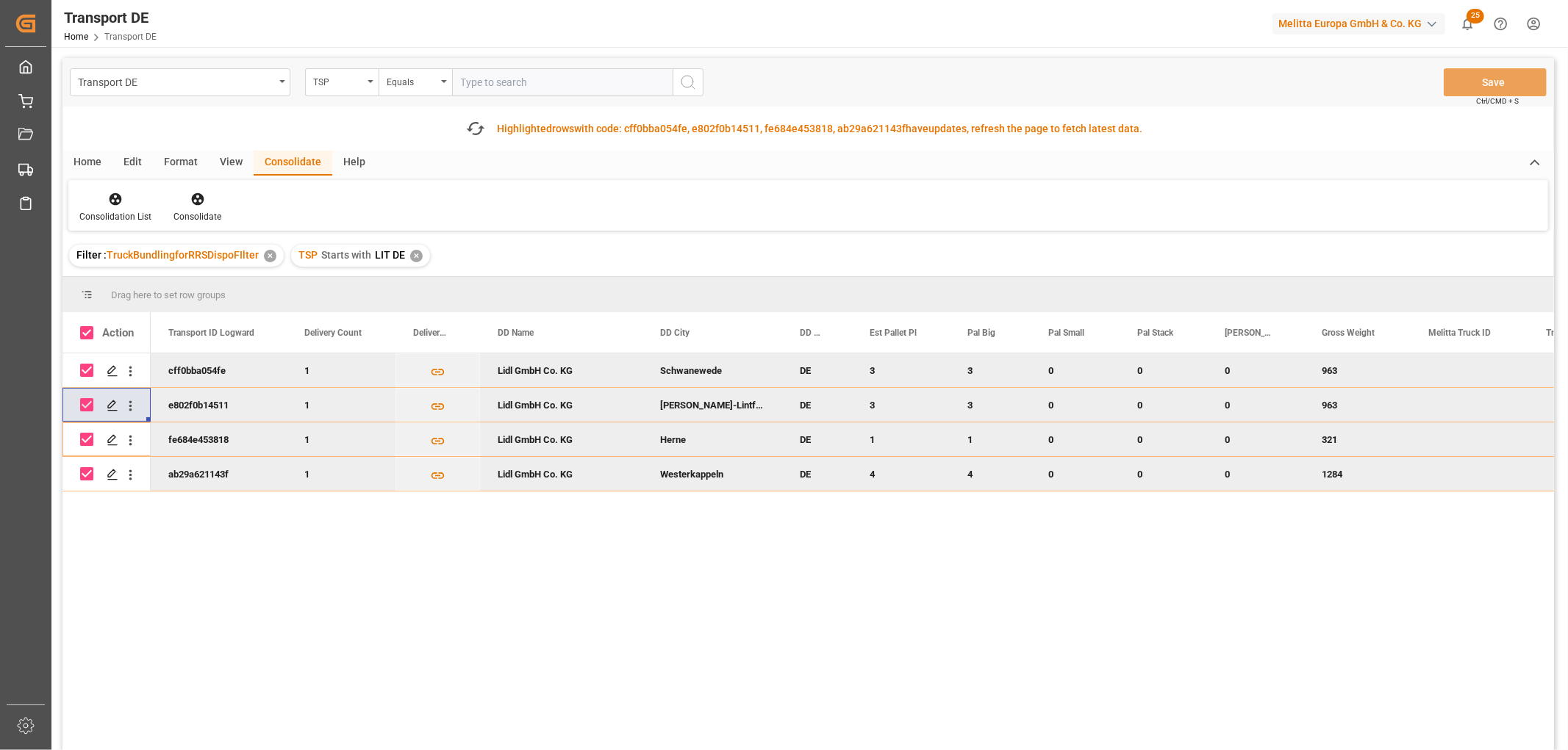
click at [86, 368] on input "Press Space to toggle row selection (checked)" at bounding box center [86, 370] width 13 height 13
checkbox input "false"
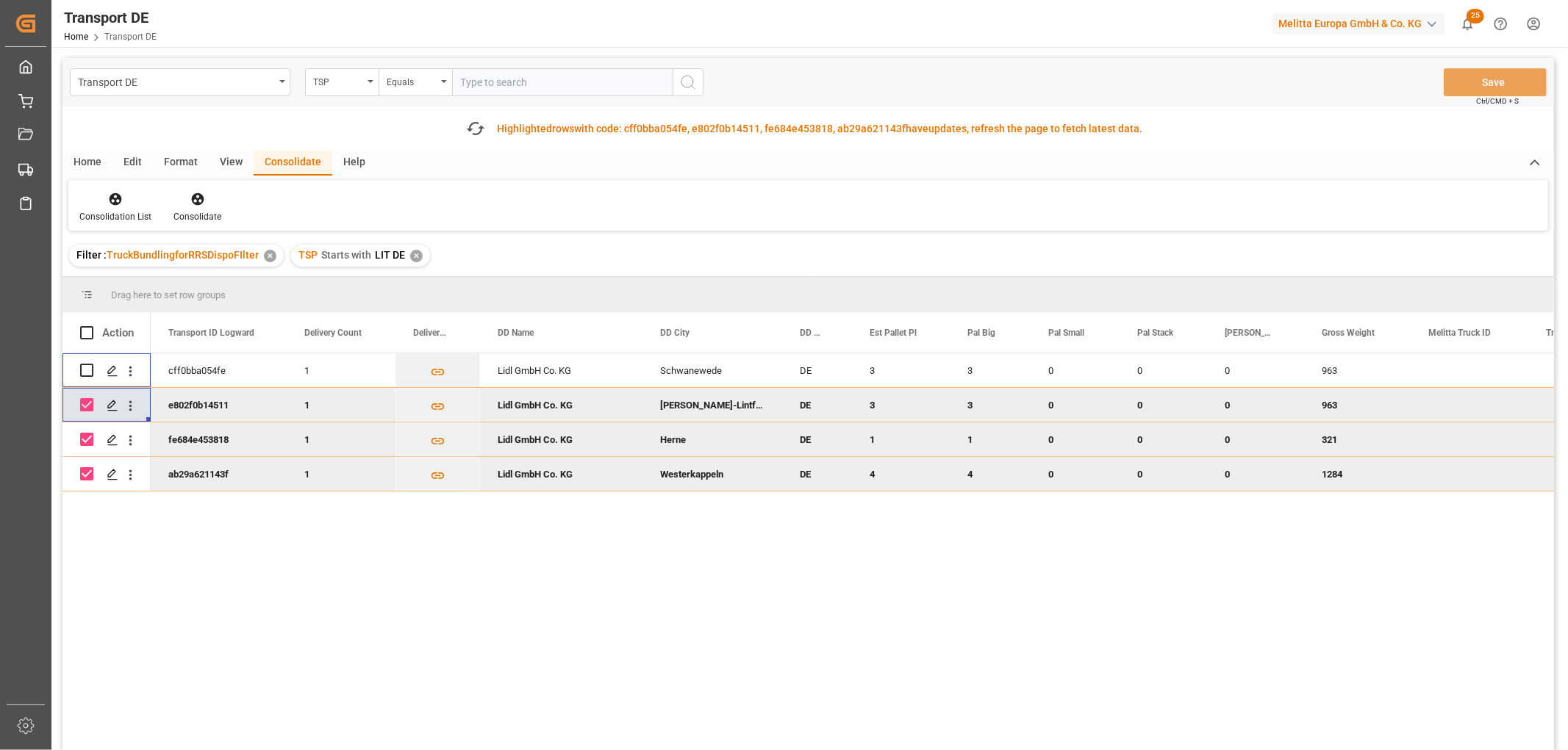
click at [86, 408] on input "Press Space to toggle row selection (checked)" at bounding box center [86, 404] width 13 height 13
checkbox input "false"
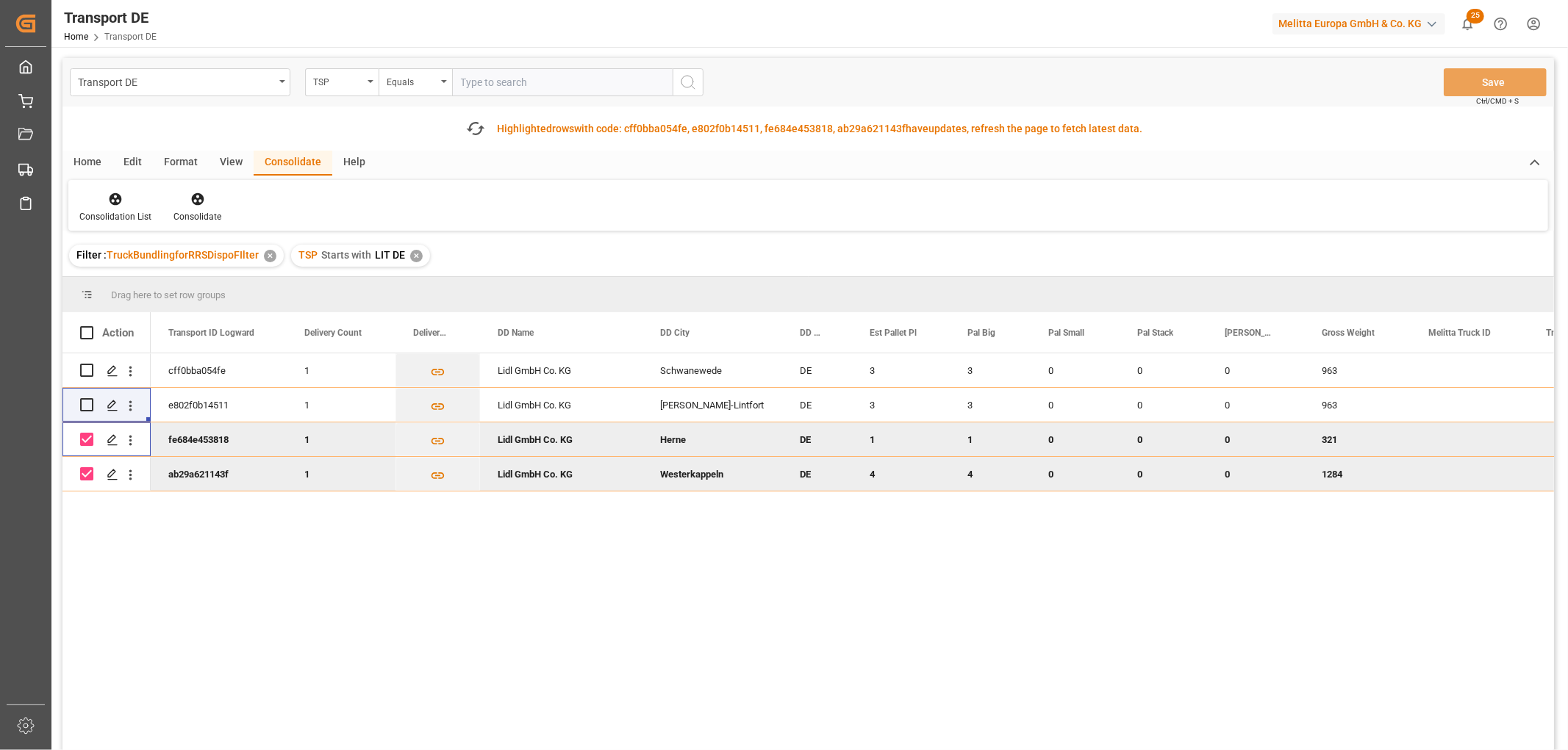
click at [89, 441] on input "Press Space to toggle row selection (checked)" at bounding box center [86, 439] width 13 height 13
checkbox input "false"
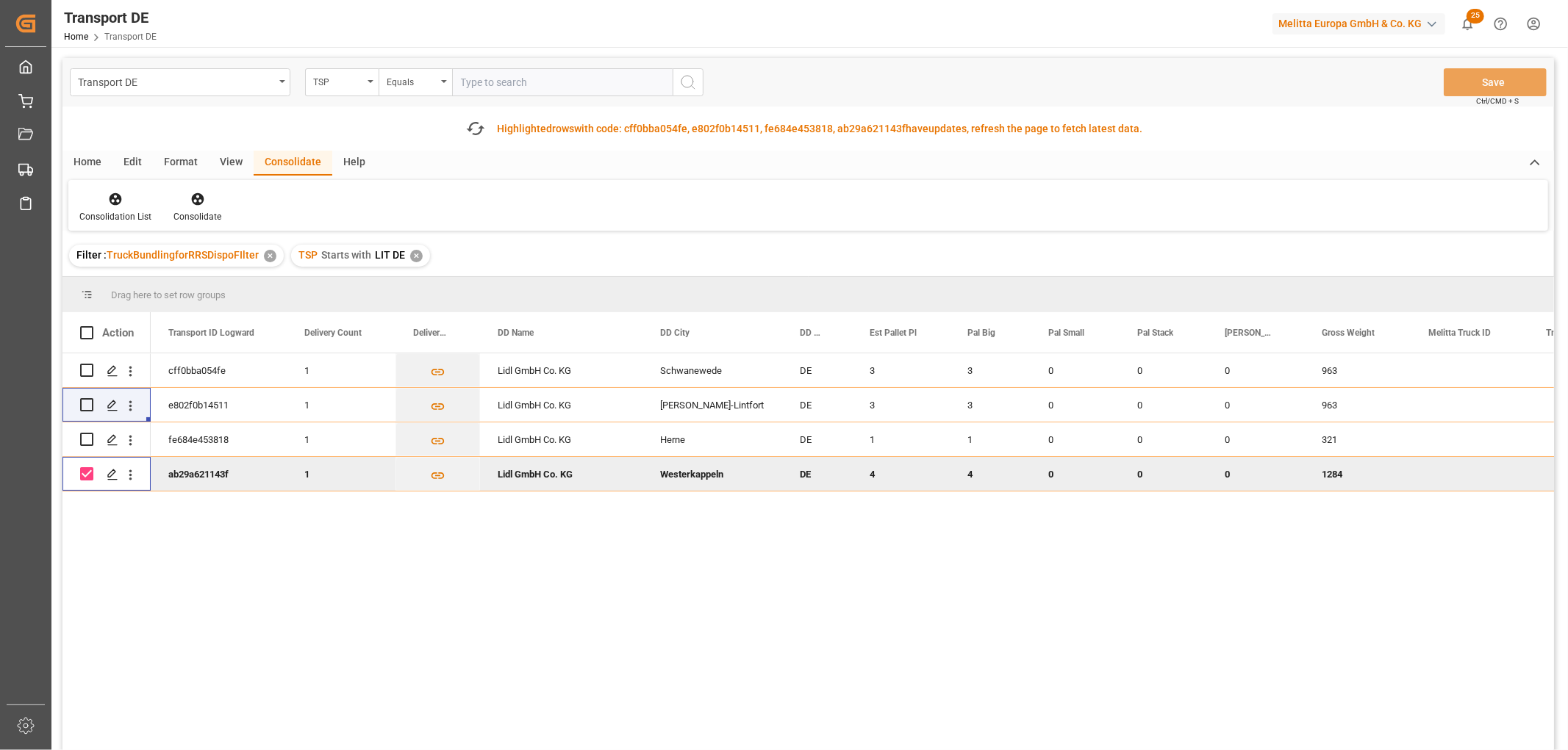
click at [85, 473] on input "Press Space to toggle row selection (checked)" at bounding box center [86, 473] width 13 height 13
checkbox input "false"
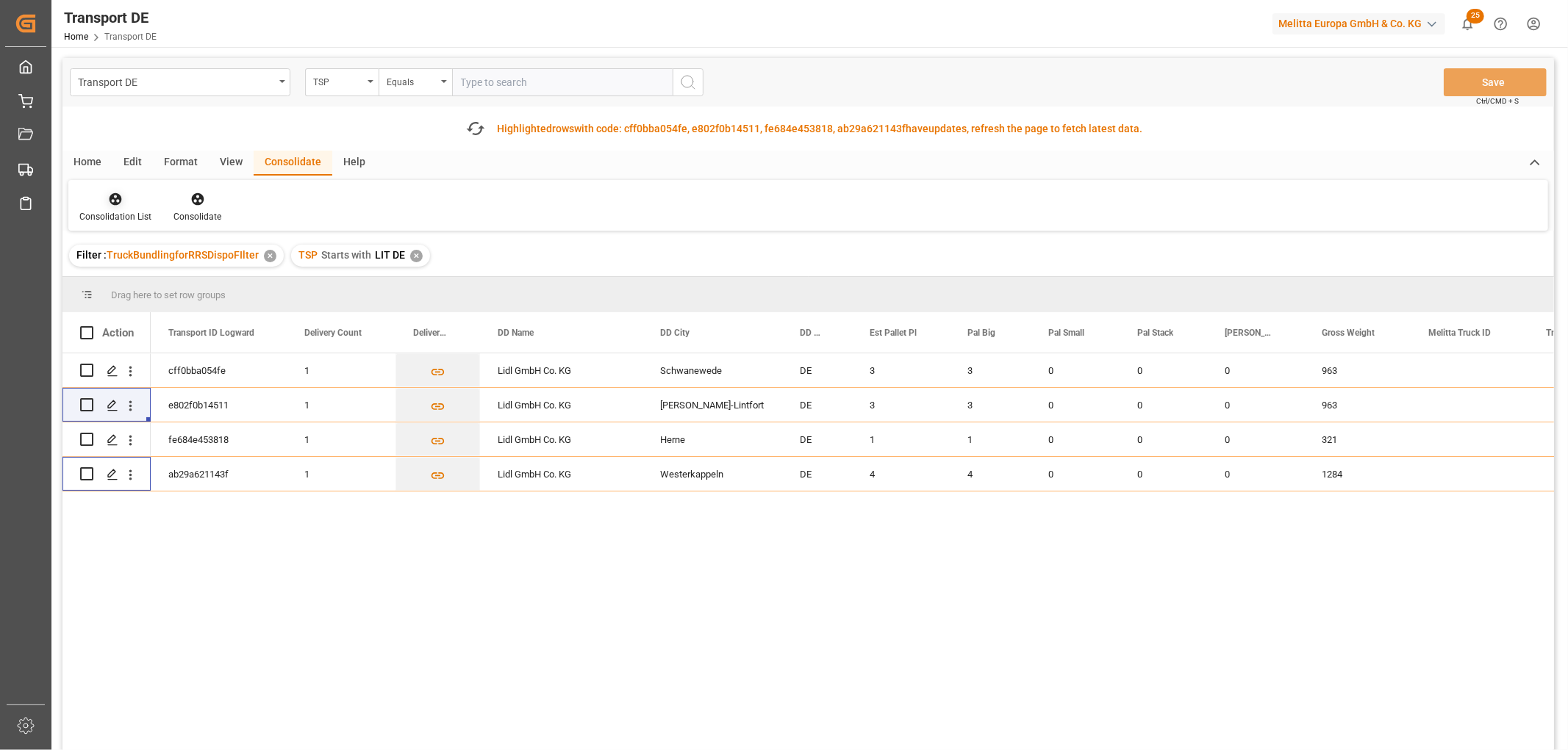
click at [111, 209] on div "Consolidation List" at bounding box center [115, 206] width 94 height 32
click at [134, 284] on div "Transport DE TSP Equals Save Ctrl/CMD + S Fetch latest updates Highlighted rows…" at bounding box center [808, 446] width 1492 height 775
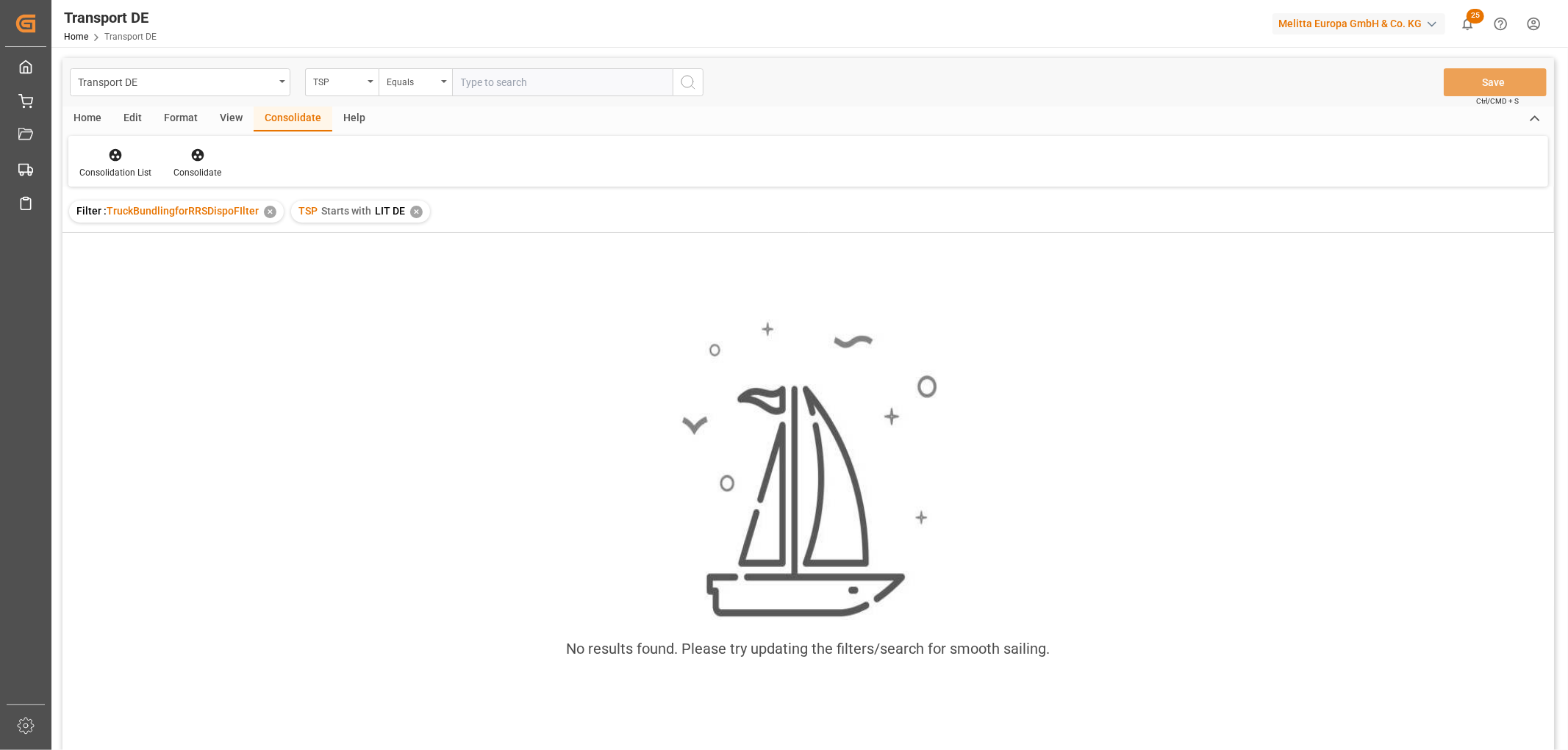
click at [413, 216] on div "✕" at bounding box center [416, 212] width 12 height 12
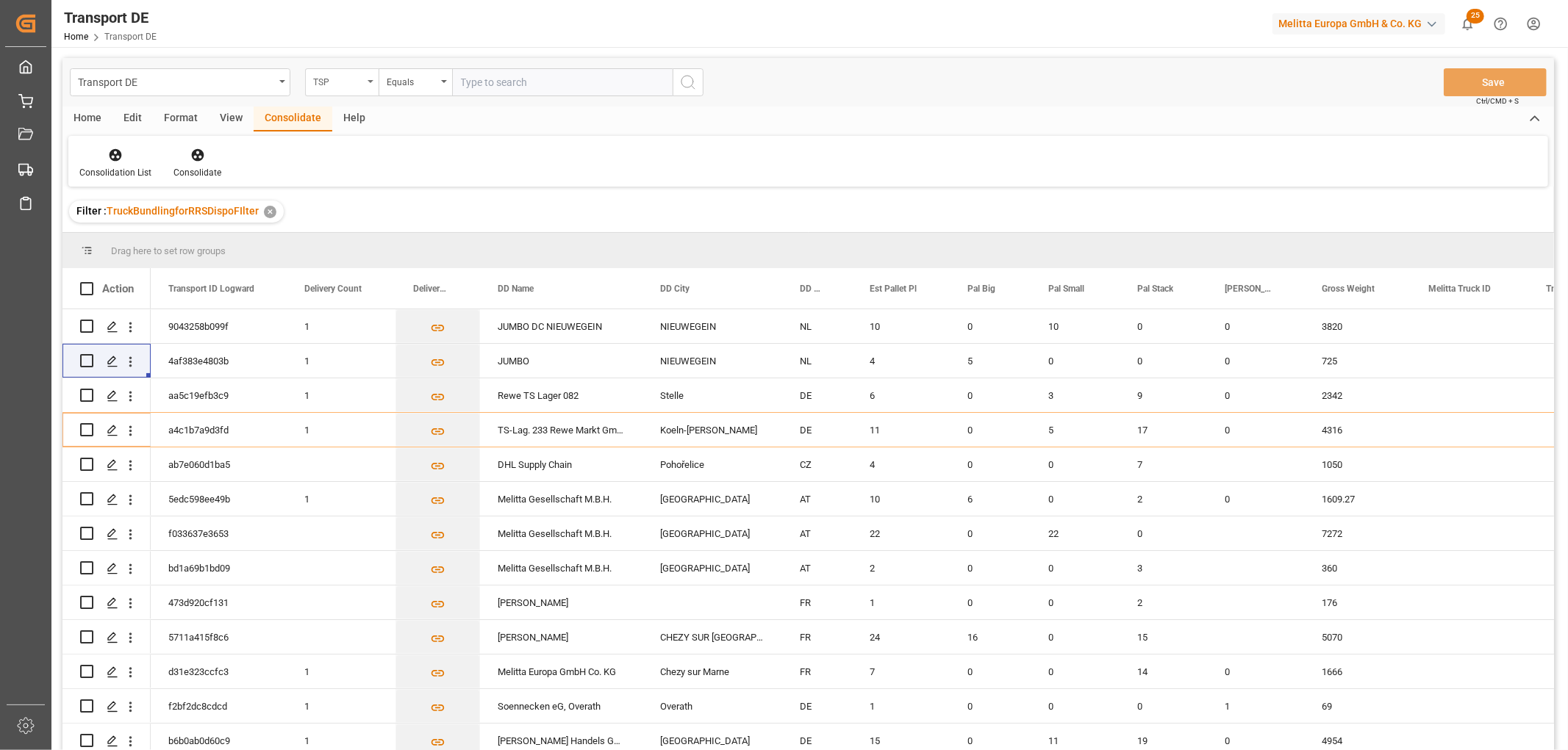
click at [334, 80] on div "TSP" at bounding box center [338, 80] width 50 height 16
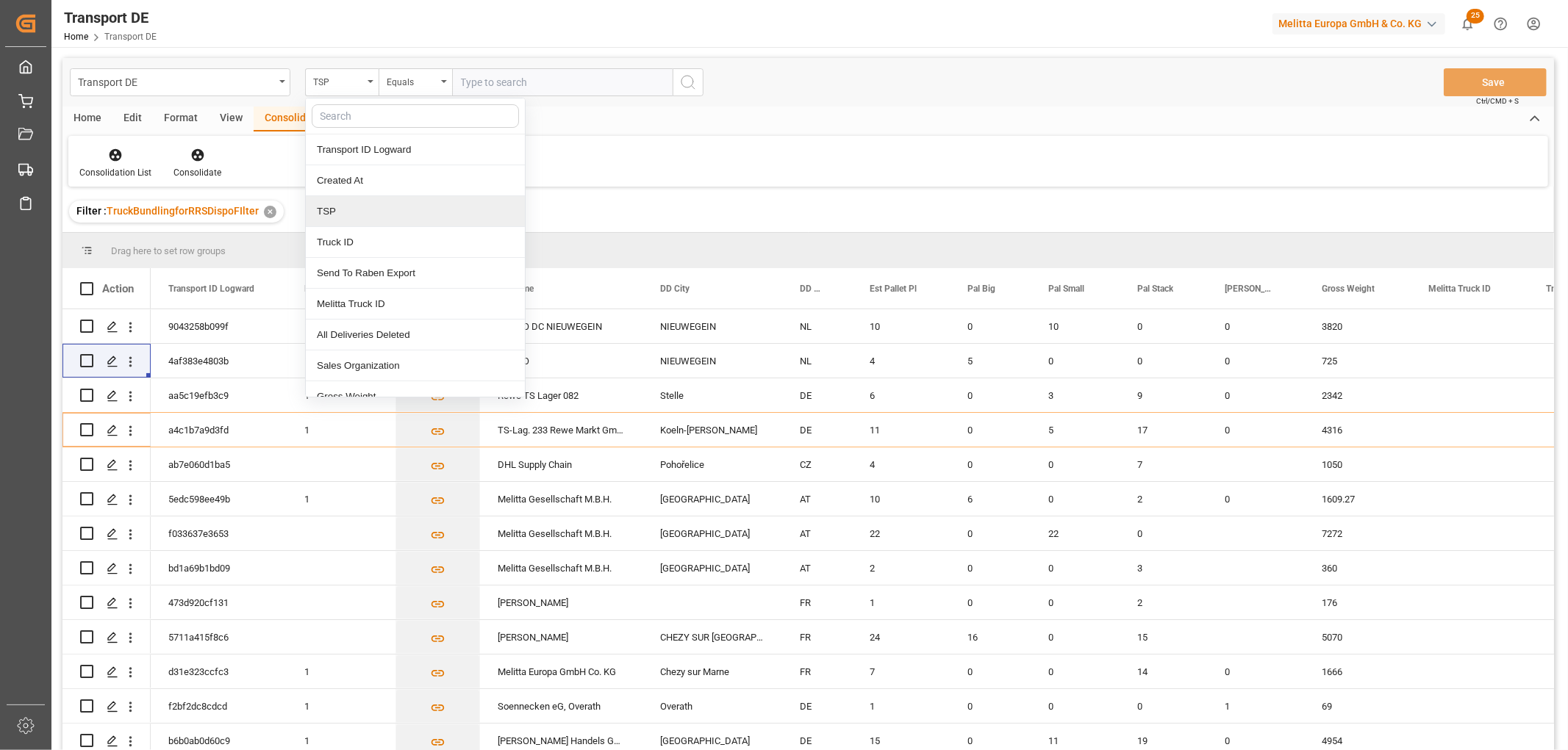
click at [334, 209] on div "TSP" at bounding box center [415, 212] width 219 height 31
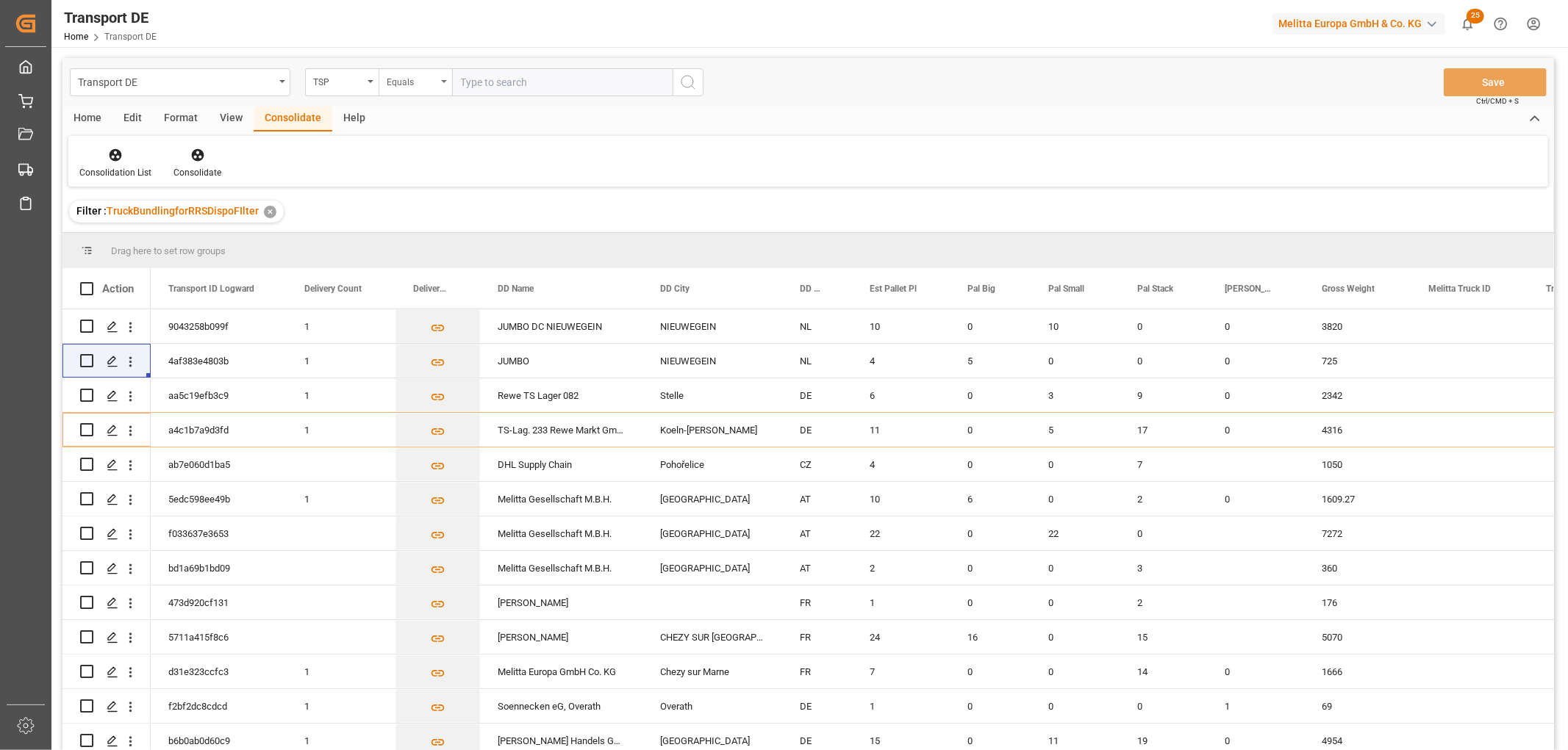
click at [420, 82] on div "Equals" at bounding box center [412, 80] width 50 height 16
click at [412, 238] on div "Starts with" at bounding box center [488, 243] width 219 height 31
click at [478, 79] on input "text" at bounding box center [562, 82] width 220 height 28
type input "Self pickup DE"
click at [692, 86] on line "search button" at bounding box center [693, 87] width 3 height 3
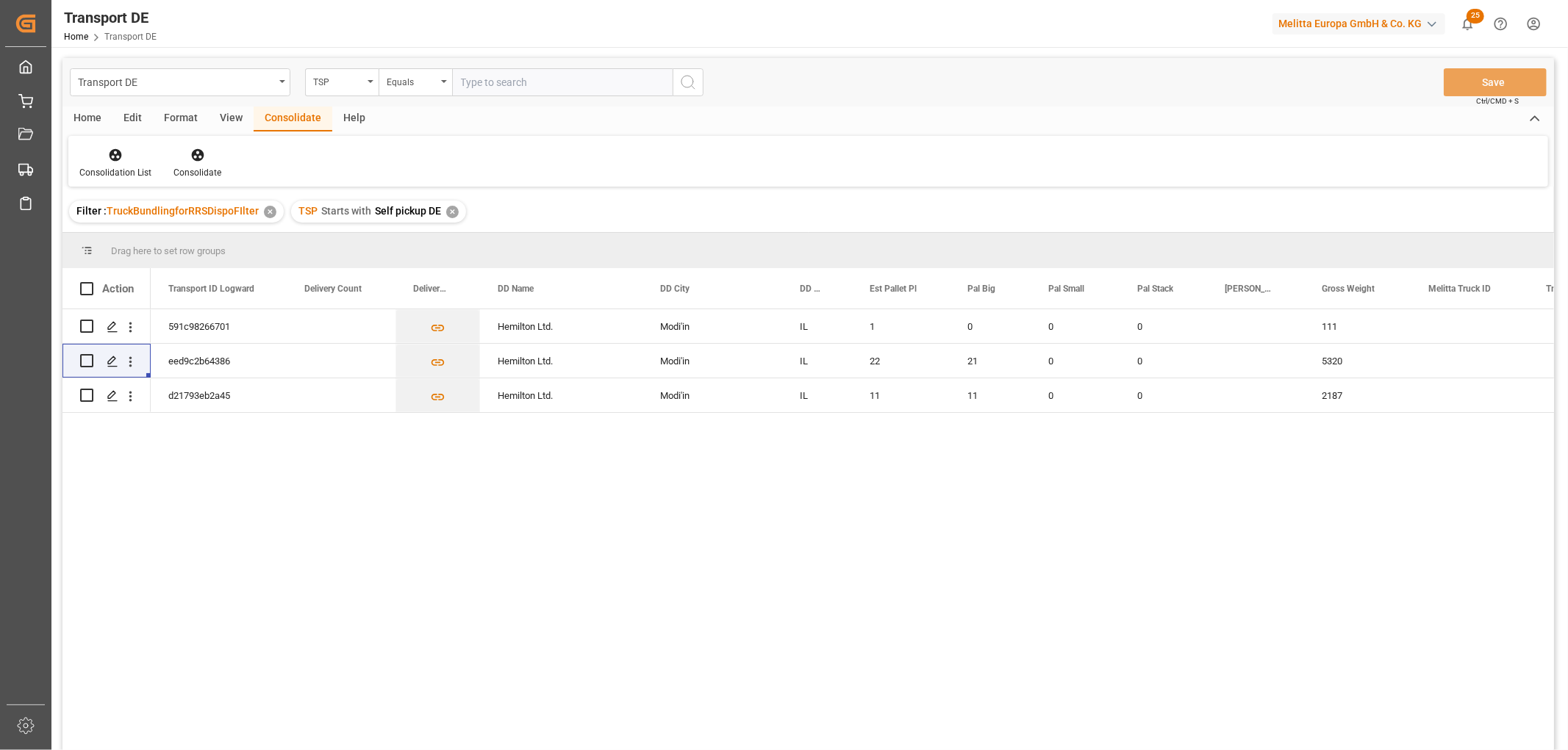
click at [449, 210] on div "✕" at bounding box center [452, 212] width 12 height 12
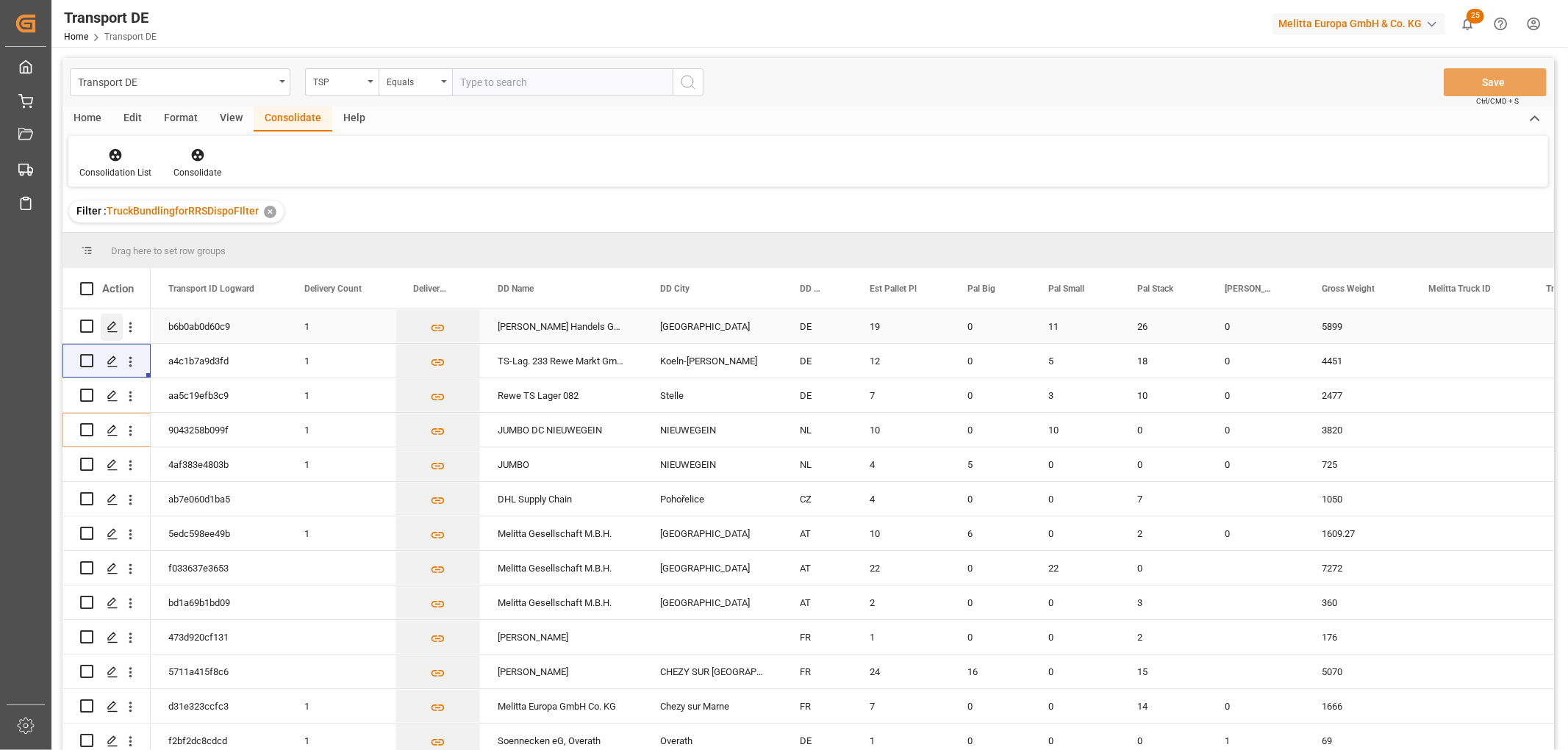
click at [113, 326] on polygon "Press SPACE to select this row." at bounding box center [112, 325] width 7 height 7
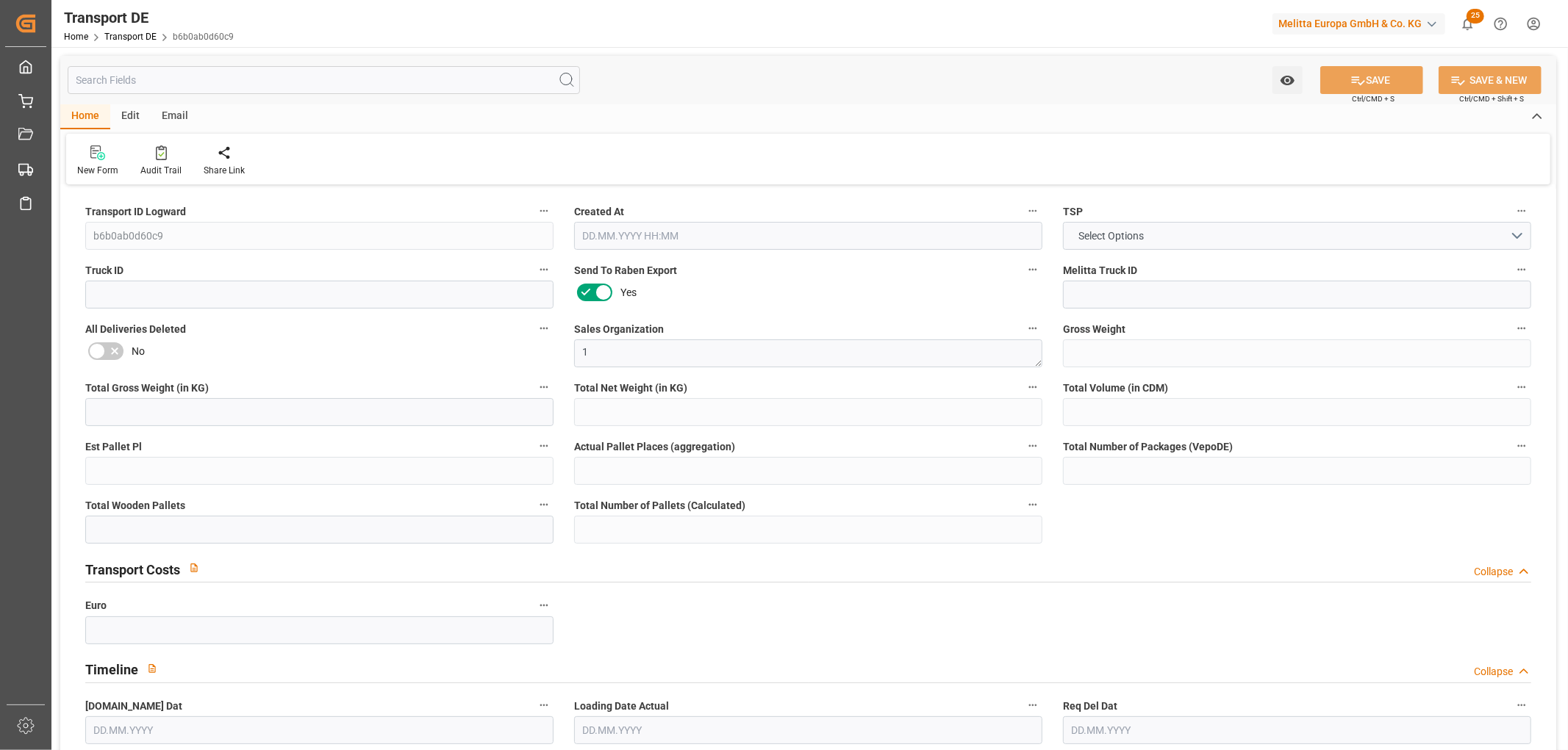
type input "5899"
type input "4781.428"
type input "3544.736"
type input "31646.908"
type input "19"
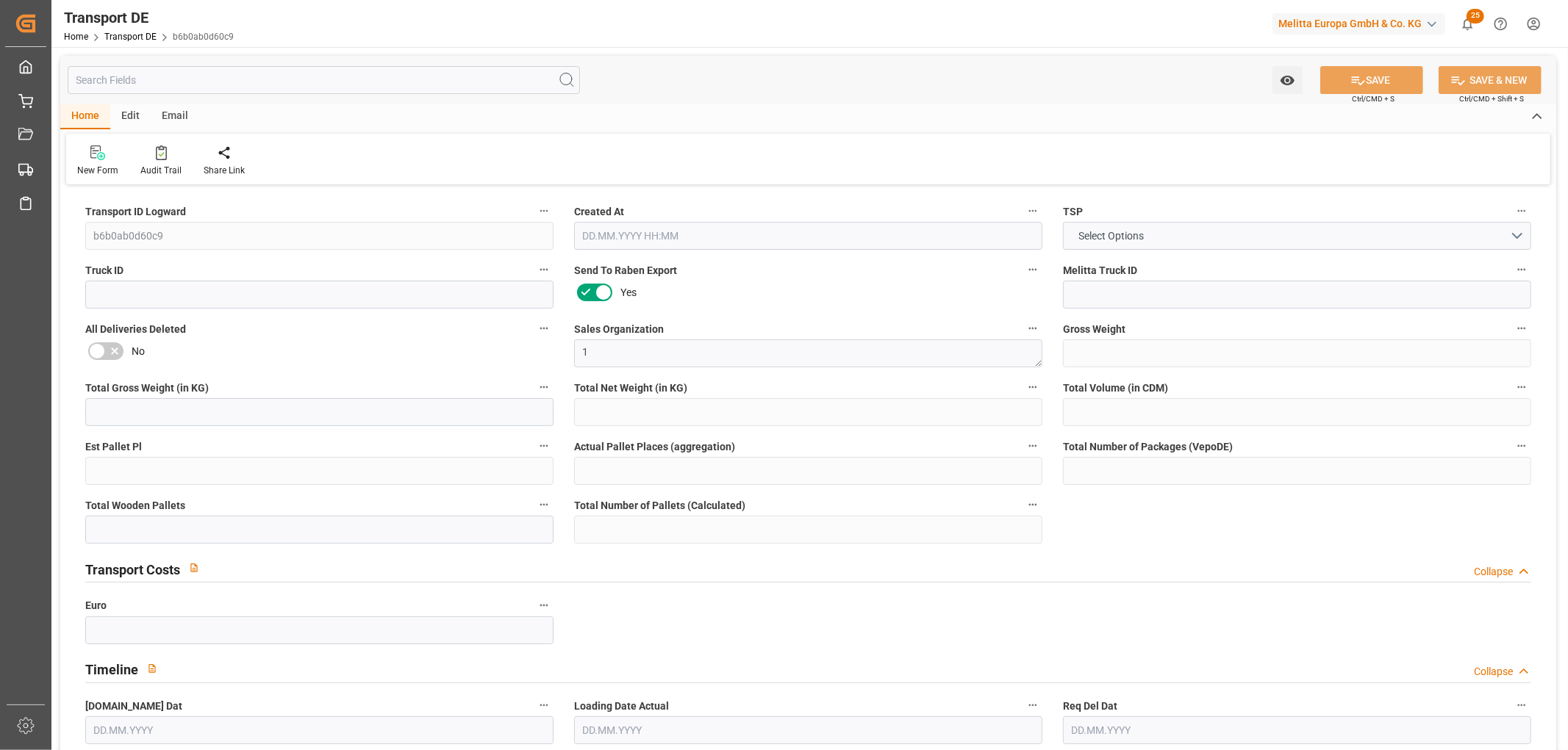
type input "0"
type input "37"
type input "25"
type input "0"
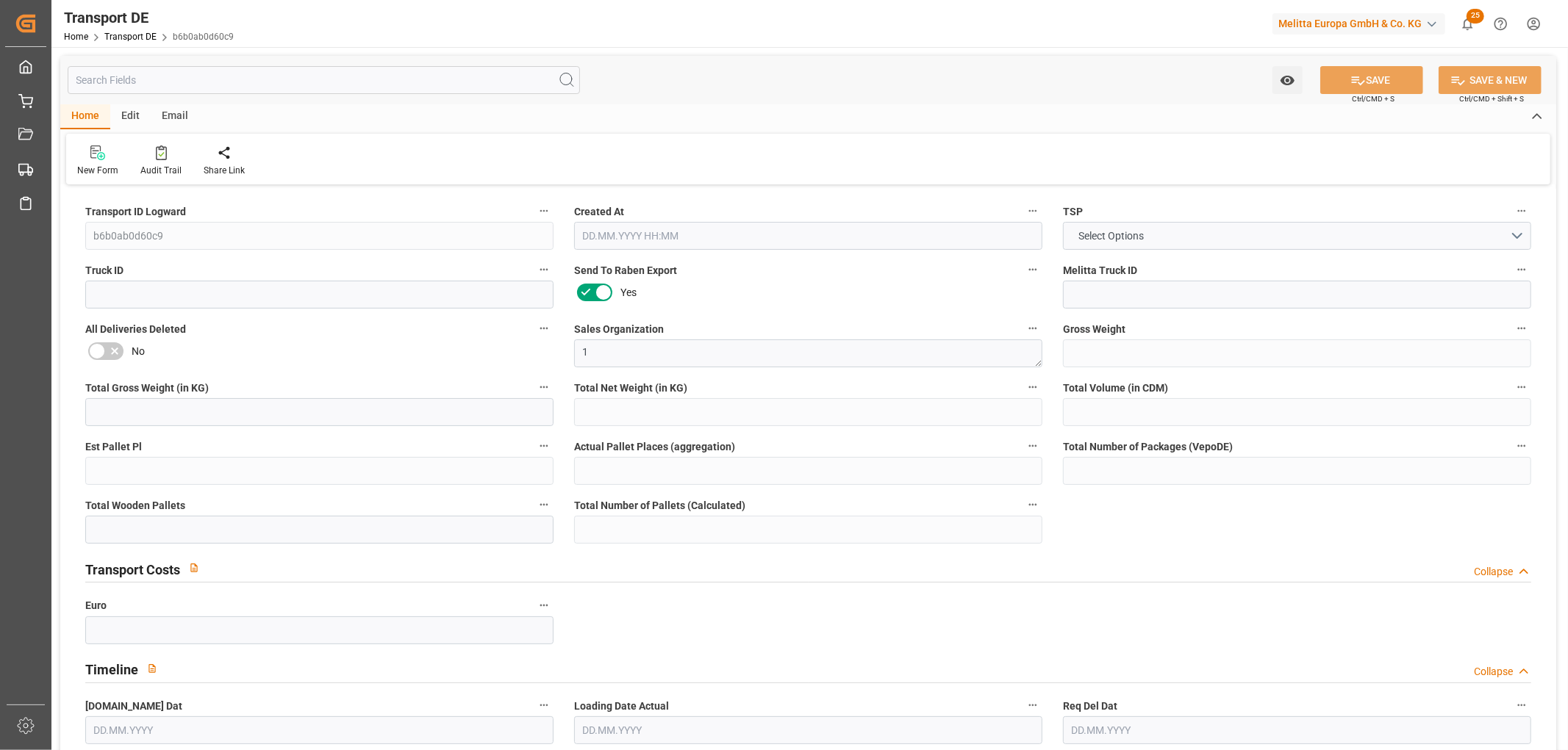
type input "89"
type input "0"
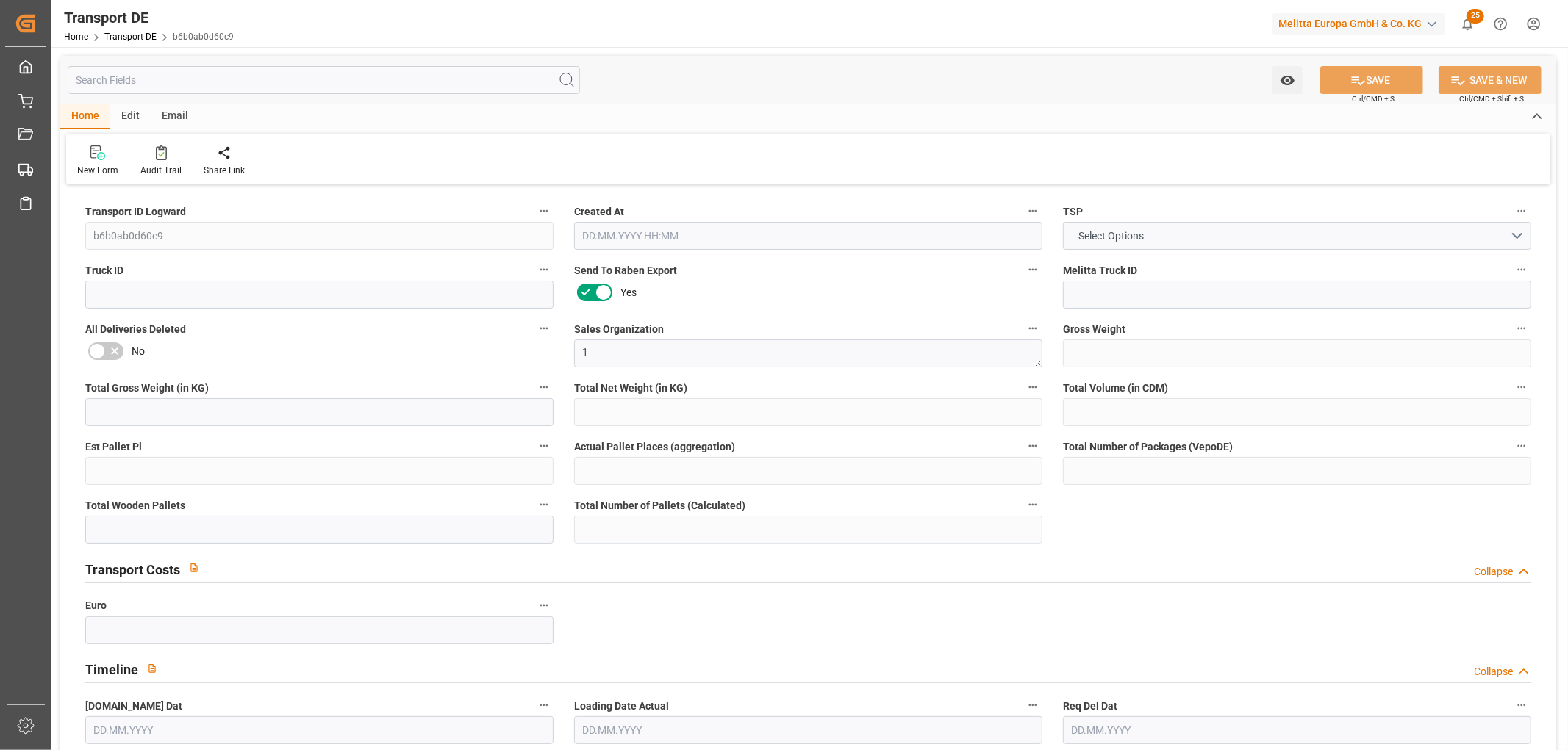
type input "0"
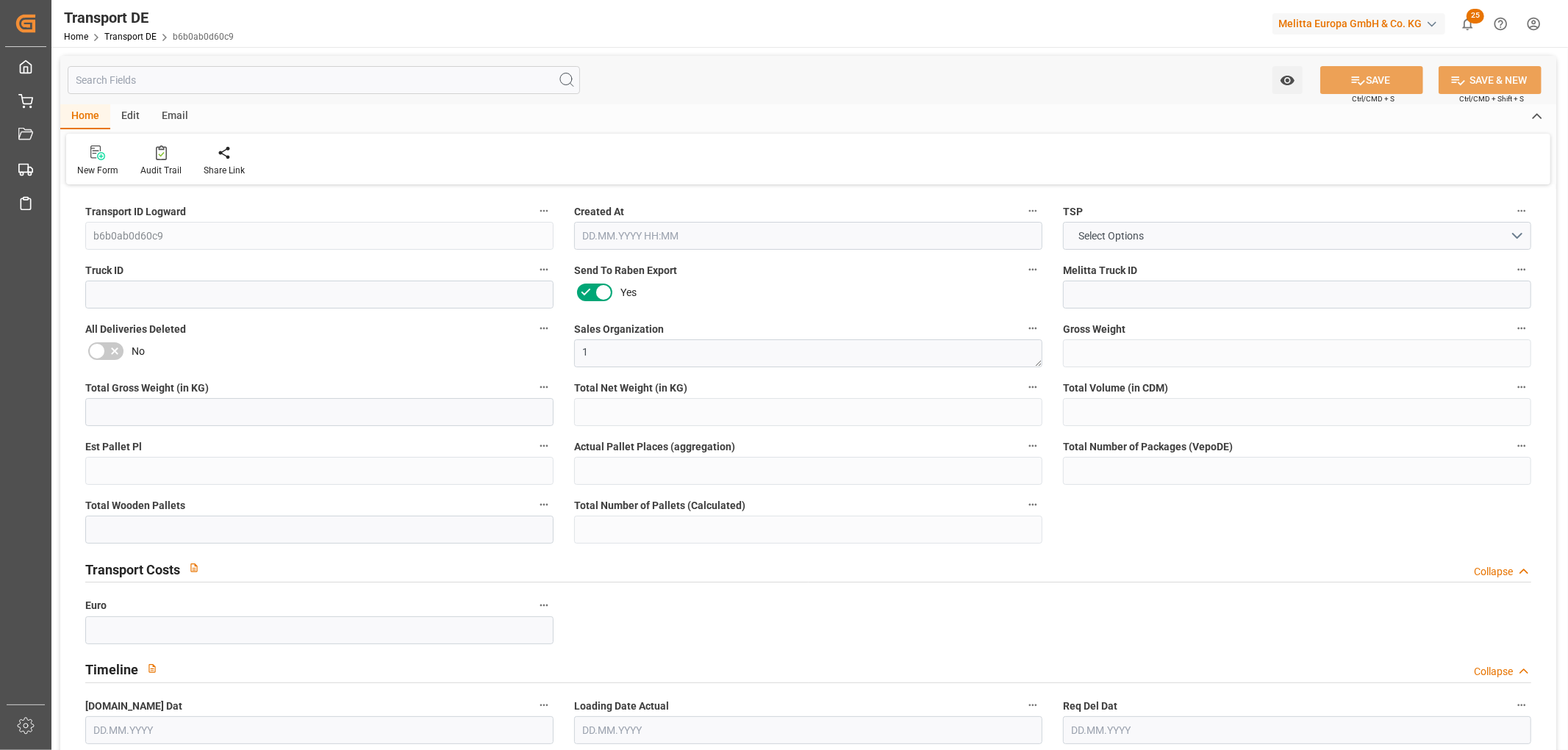
type input "0"
type input "11"
type input "26"
type input "0"
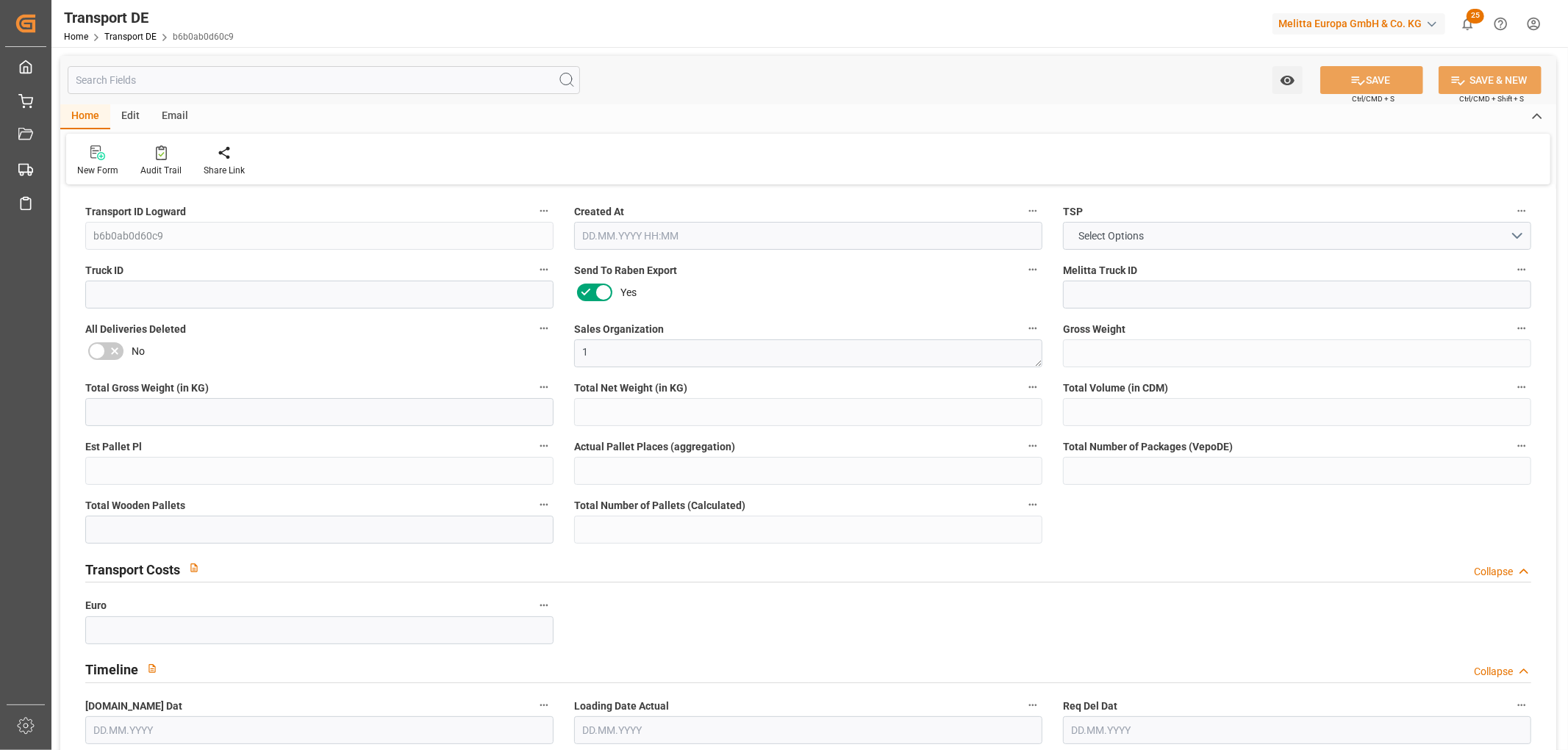
type input "0"
type input "1"
type input "0"
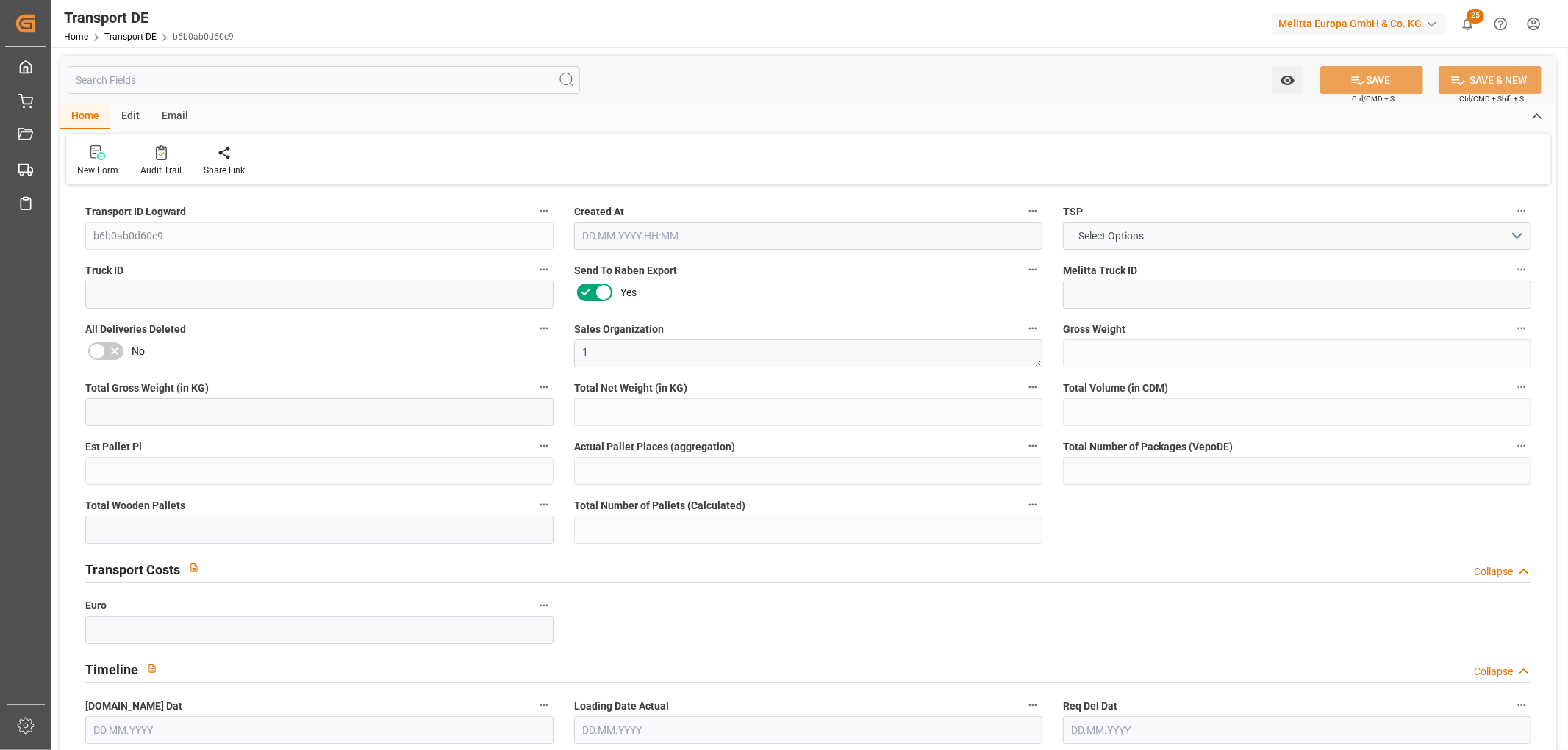
type input "2319"
type input "599.144"
type input "560.03"
type input "[DATE] 23:01"
type input "[DATE]"
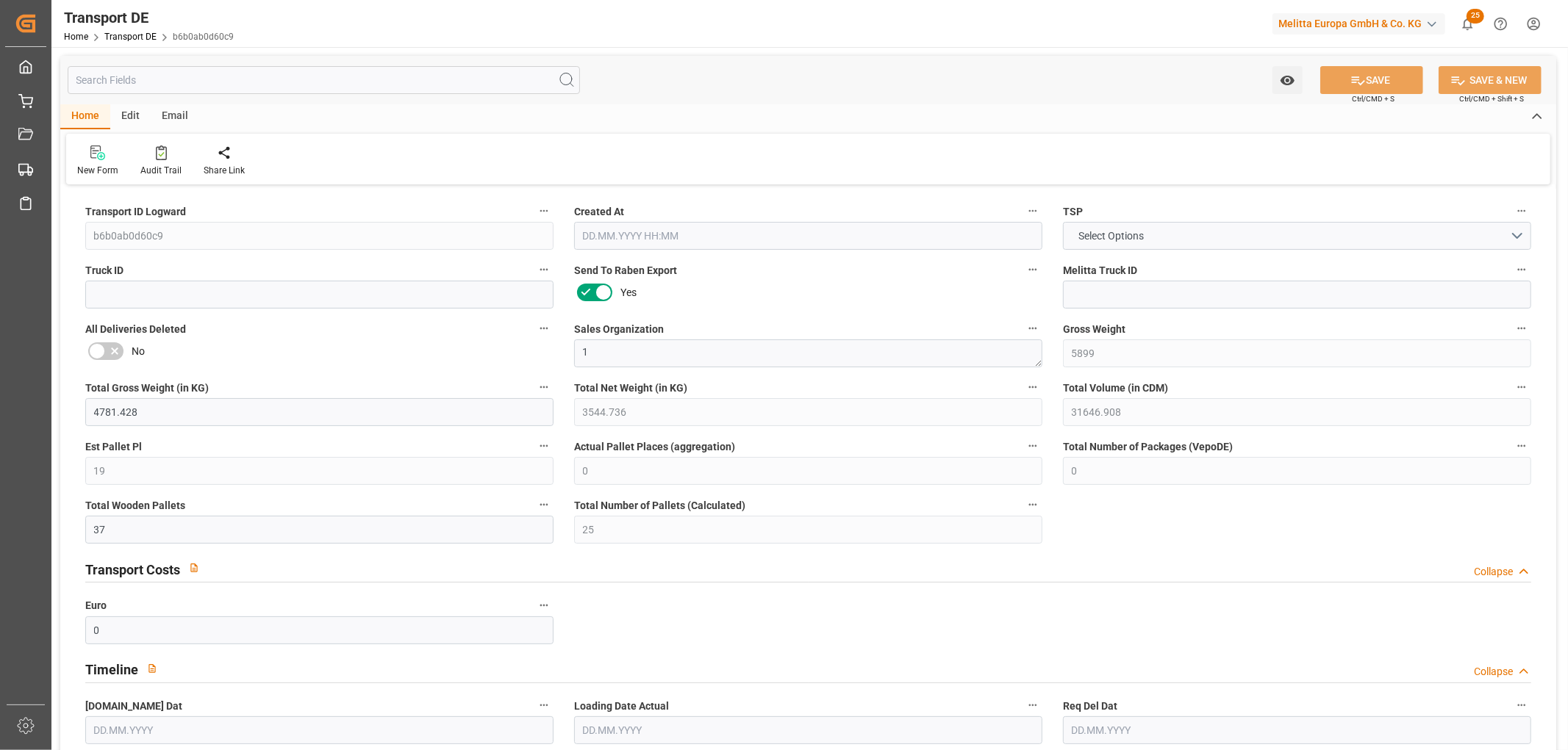
type input "[DATE]"
